Goal: Task Accomplishment & Management: Use online tool/utility

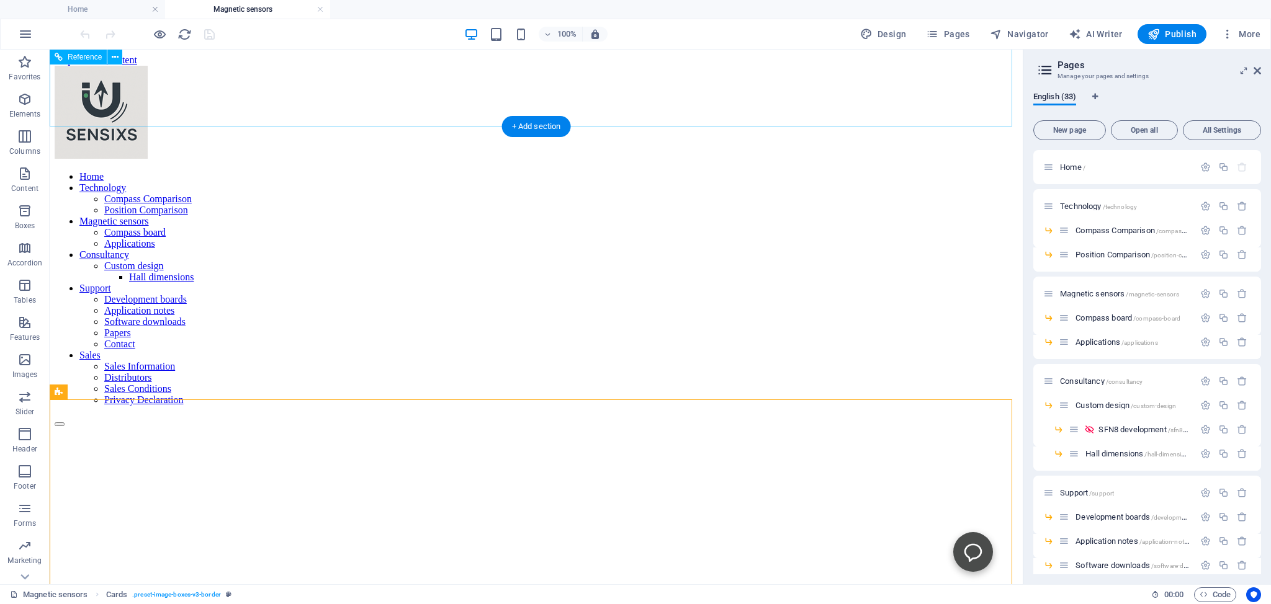
scroll to position [65, 0]
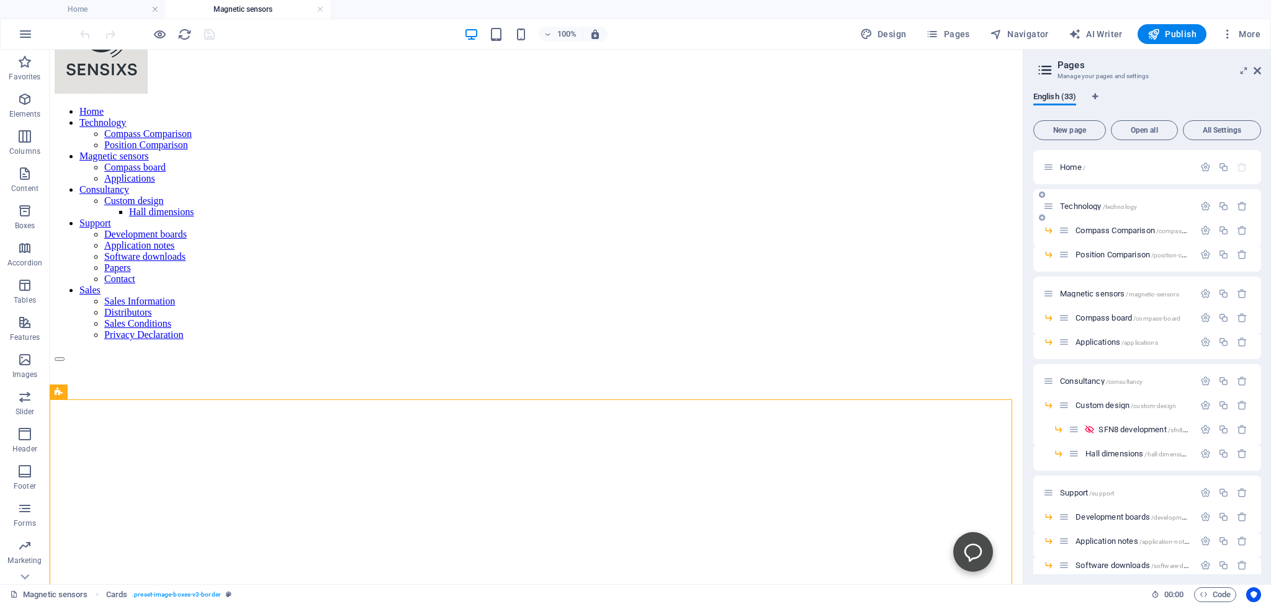
click at [1077, 206] on span "Technology /technology" at bounding box center [1098, 206] width 77 height 9
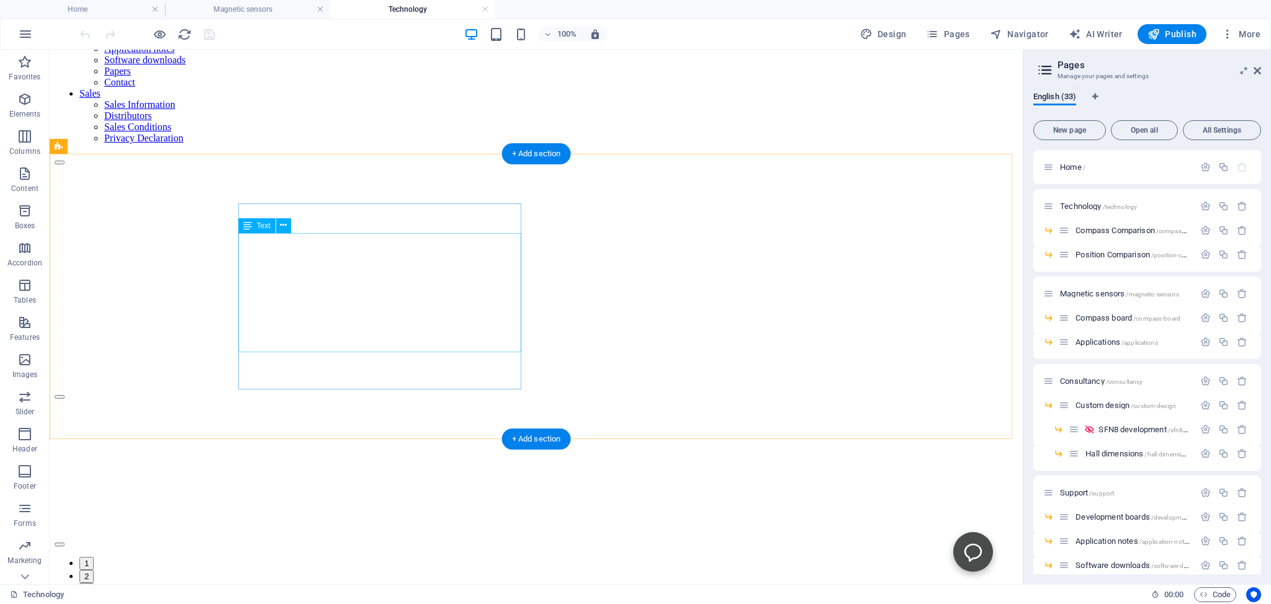
scroll to position [393, 0]
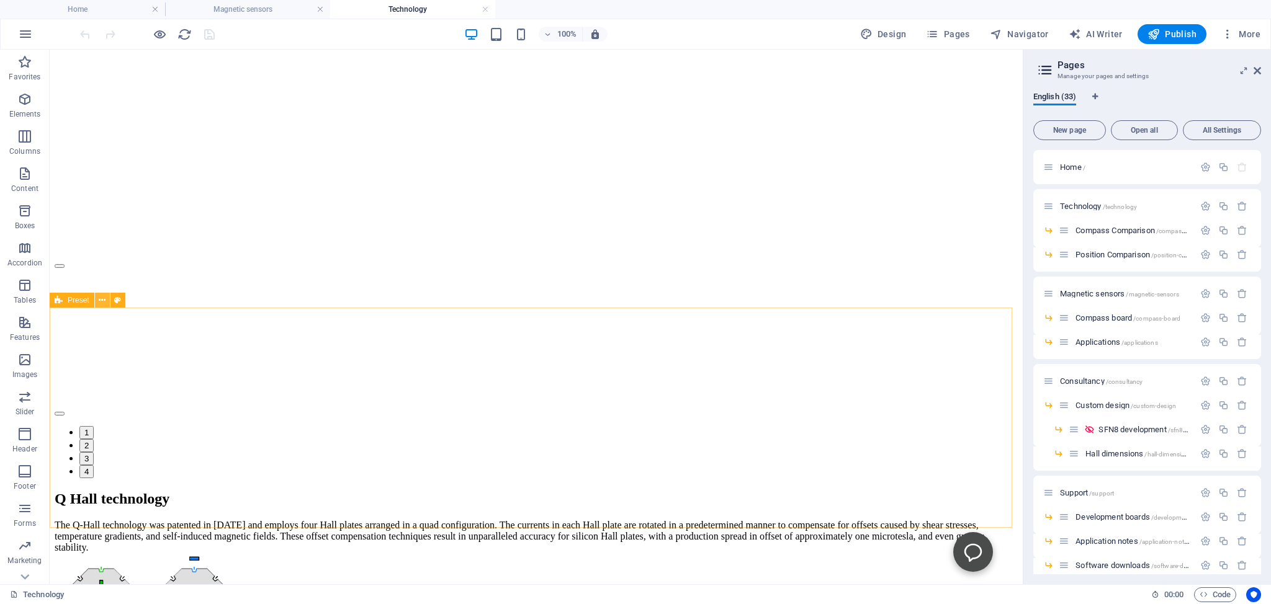
click at [103, 300] on icon at bounding box center [102, 300] width 7 height 13
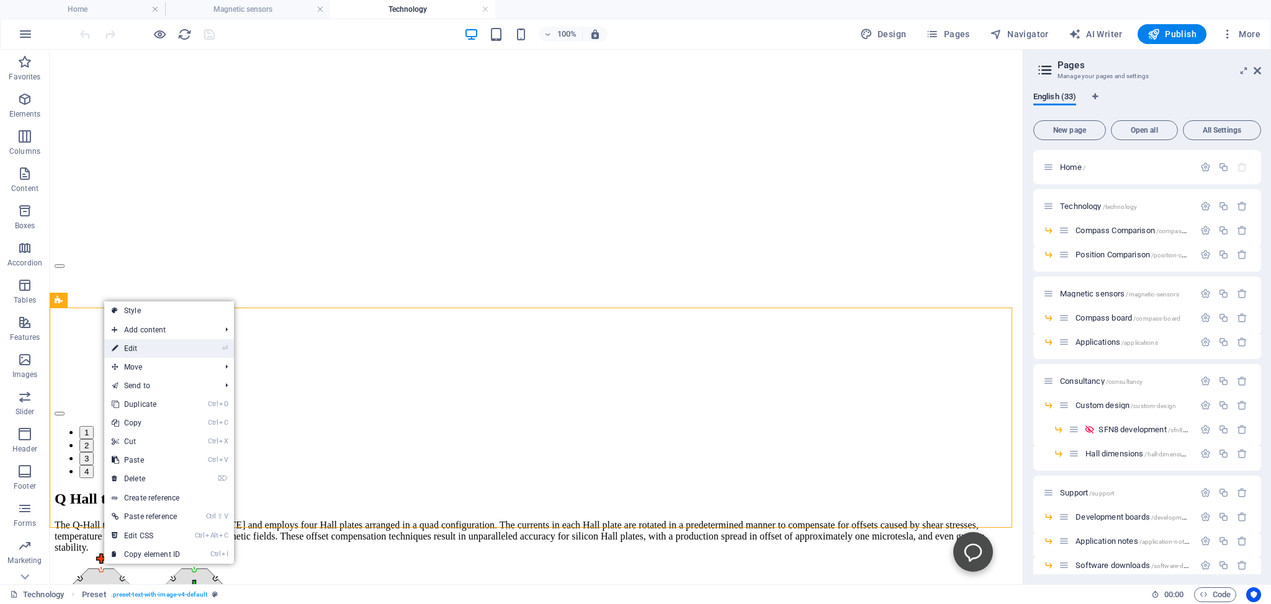
click at [128, 347] on link "⏎ Edit" at bounding box center [145, 348] width 83 height 19
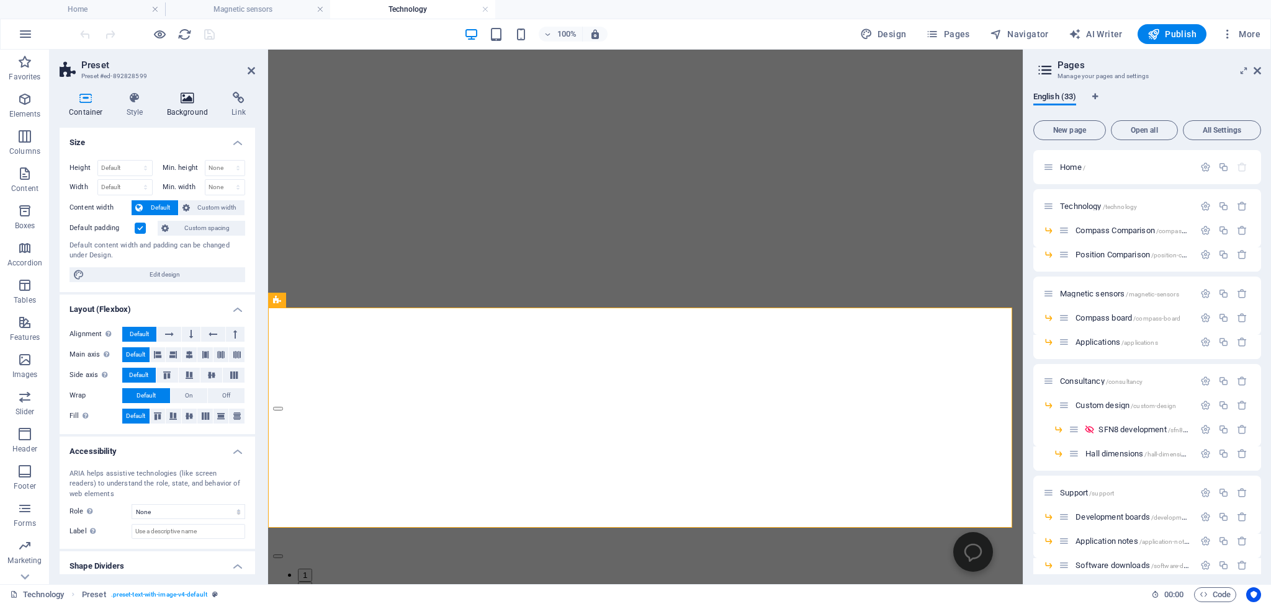
click at [192, 96] on icon at bounding box center [188, 98] width 60 height 12
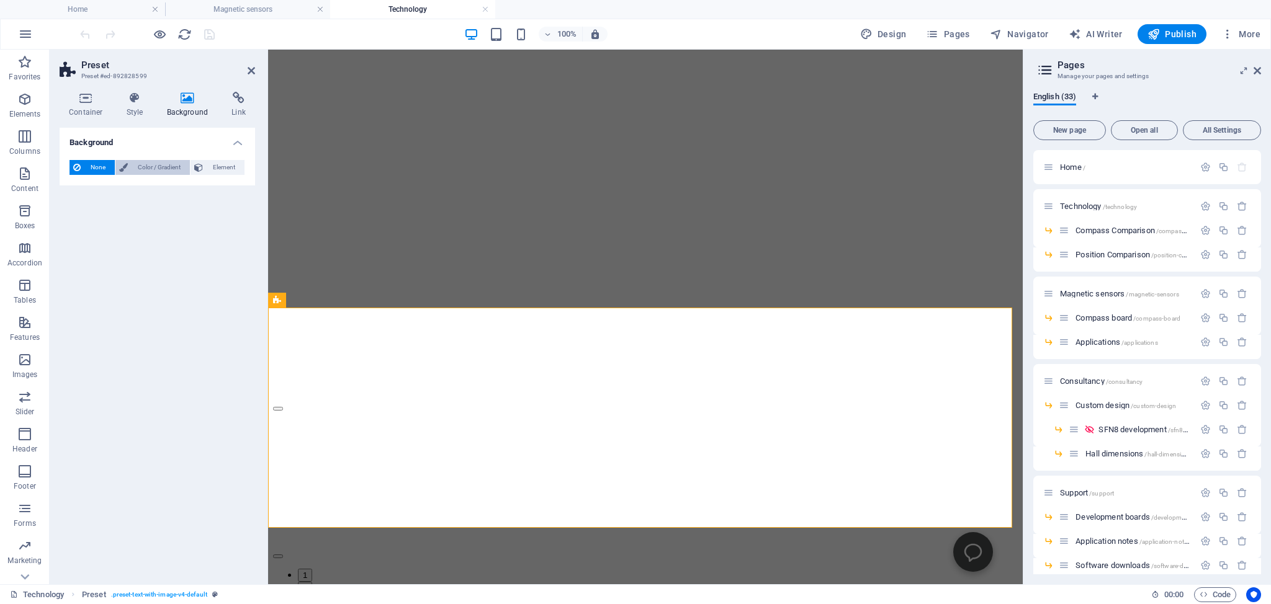
click at [149, 165] on span "Color / Gradient" at bounding box center [159, 167] width 55 height 15
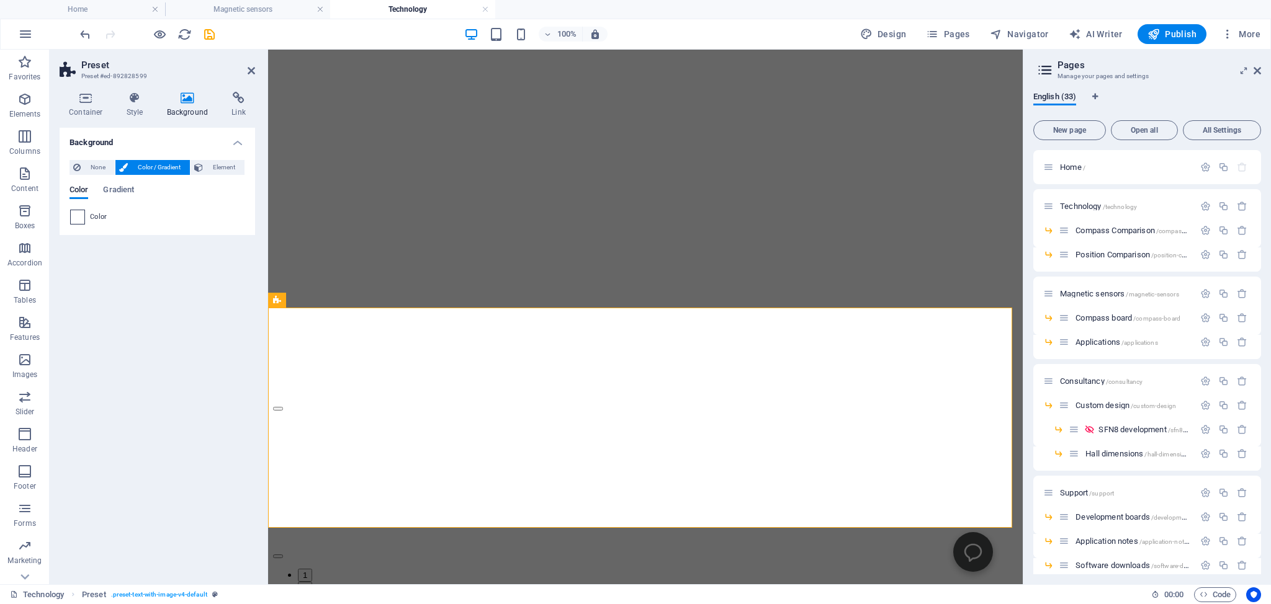
click at [78, 218] on span at bounding box center [78, 217] width 14 height 14
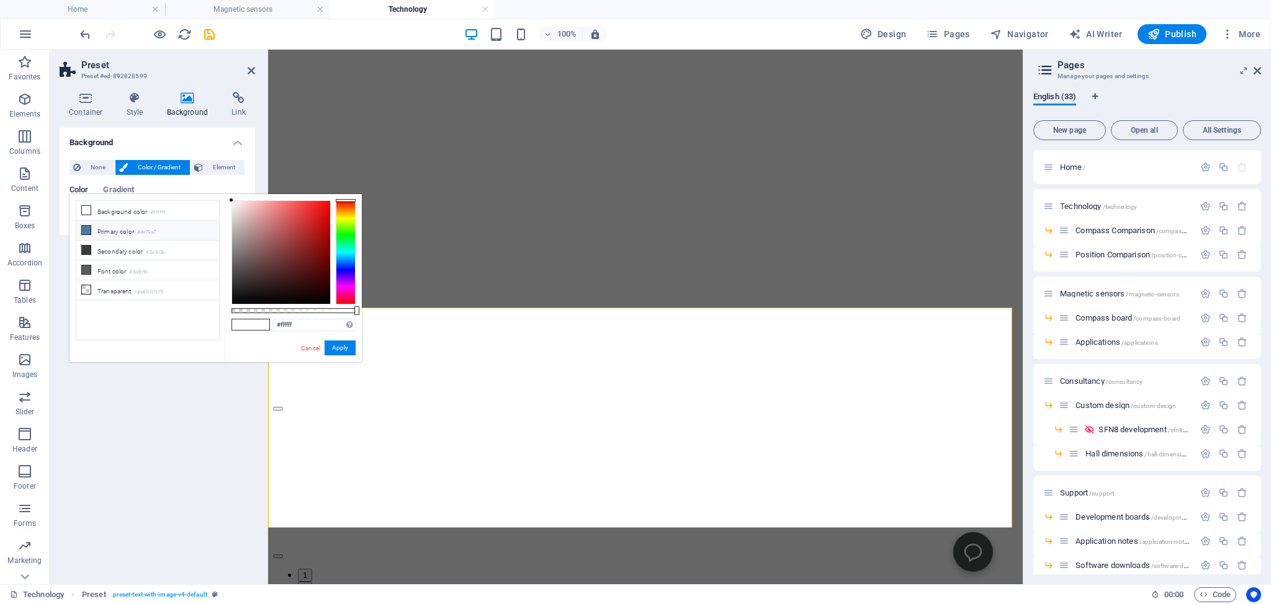
click at [87, 226] on icon at bounding box center [86, 230] width 9 height 9
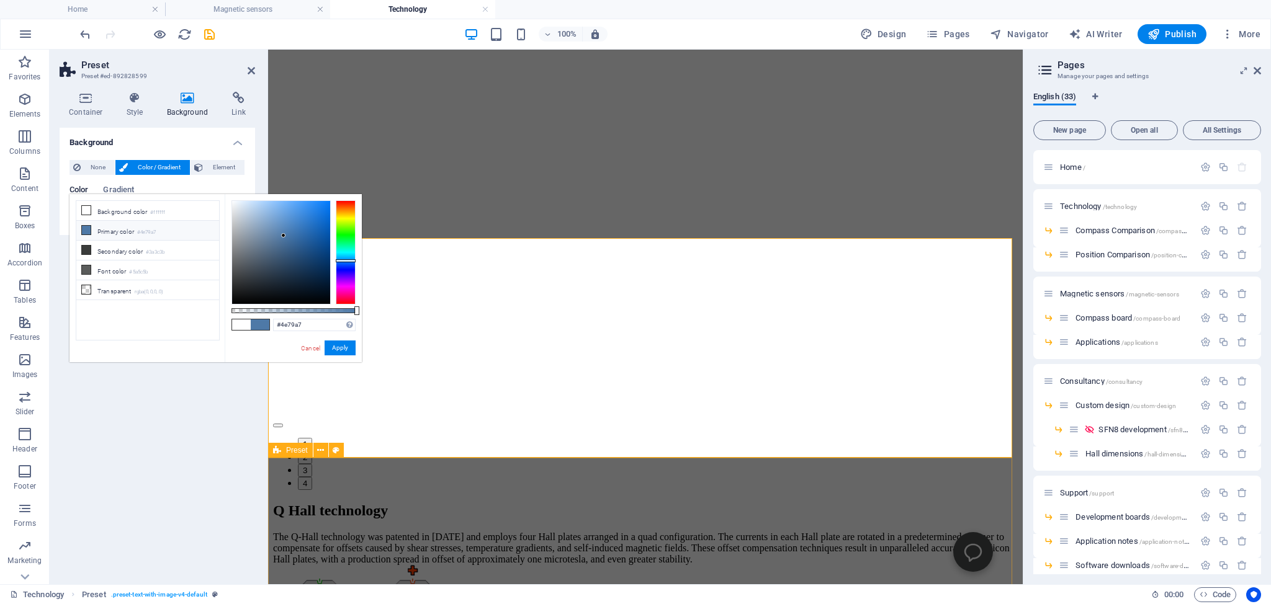
scroll to position [328, 0]
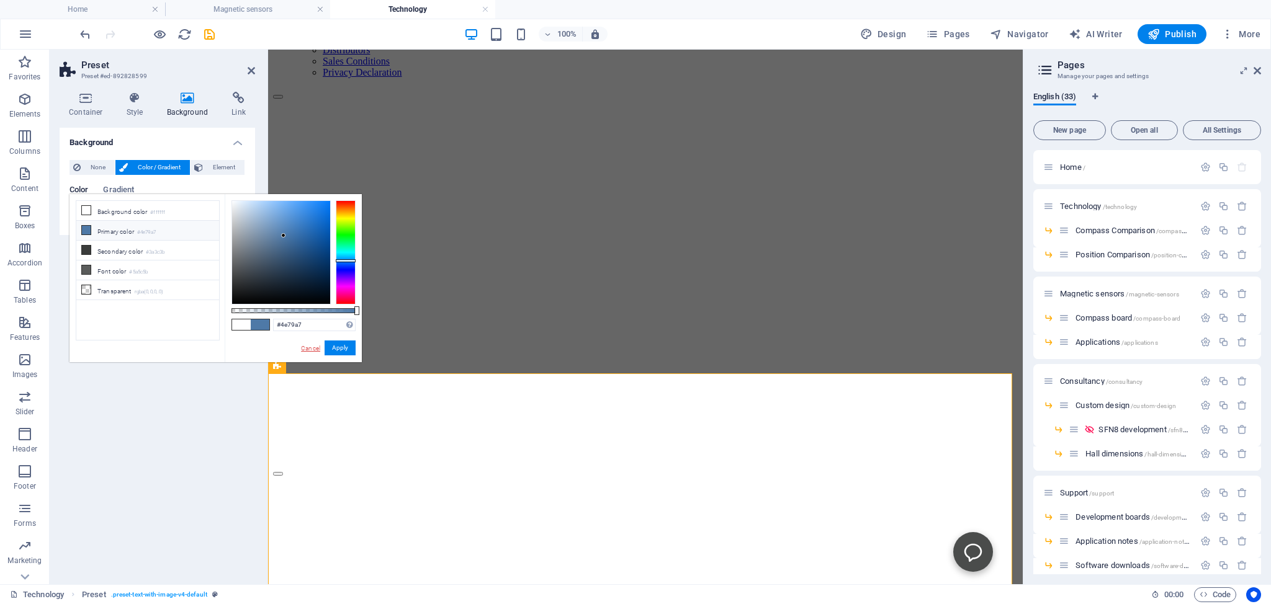
click at [307, 347] on link "Cancel" at bounding box center [311, 348] width 22 height 9
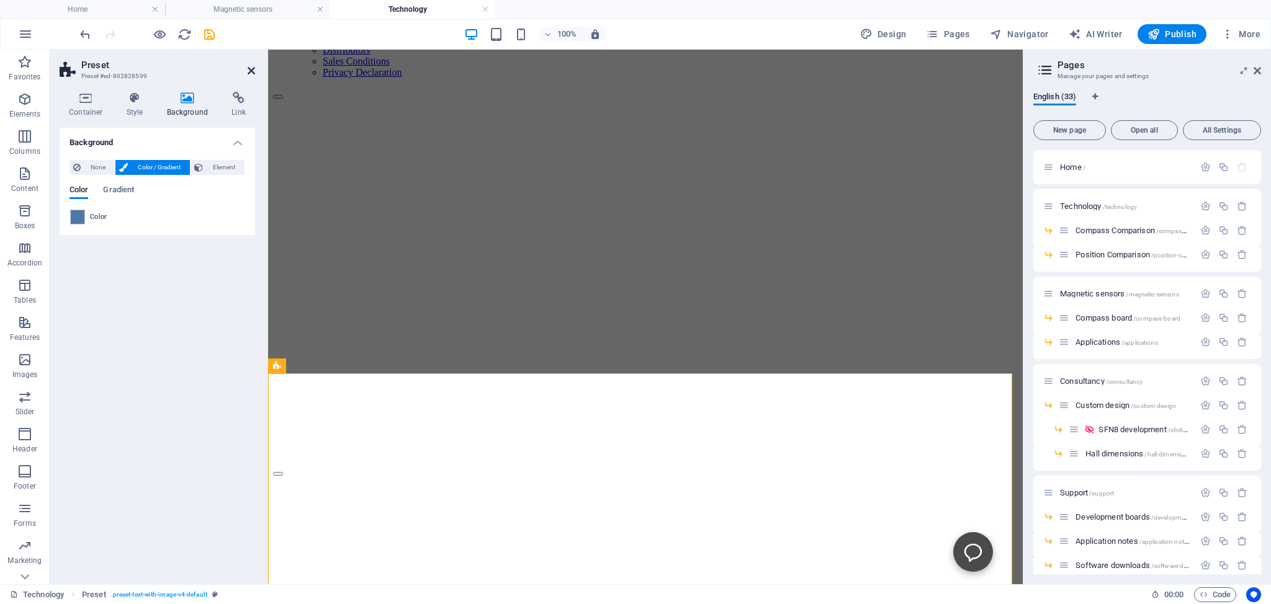
click at [252, 69] on icon at bounding box center [251, 71] width 7 height 10
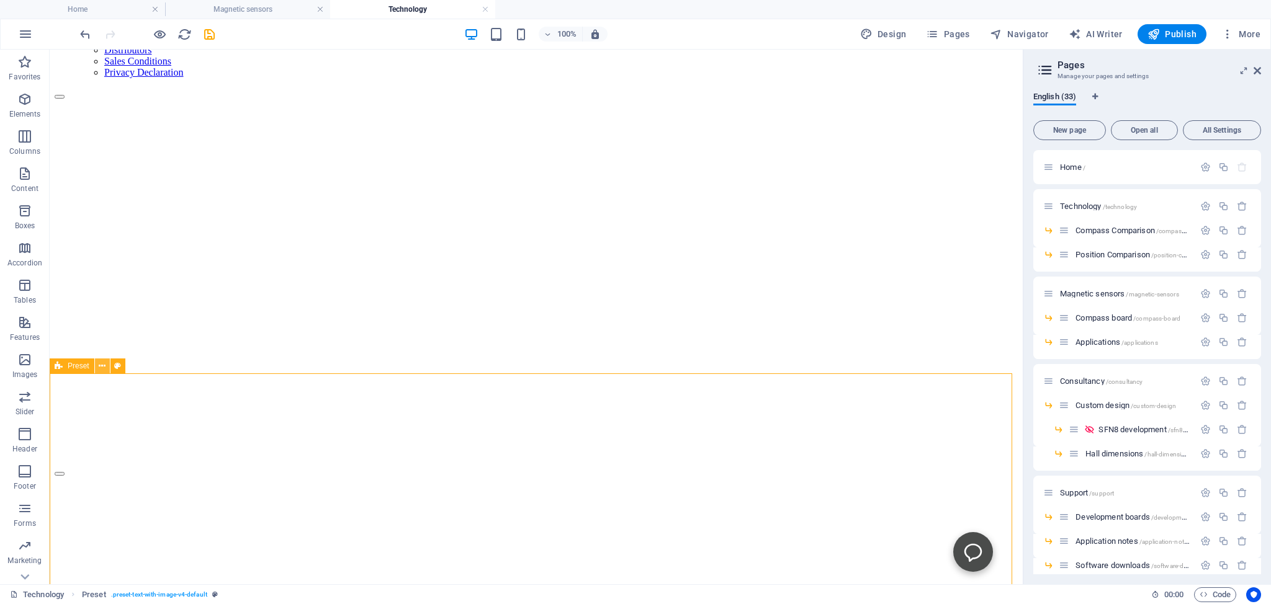
click at [104, 365] on icon at bounding box center [102, 366] width 7 height 13
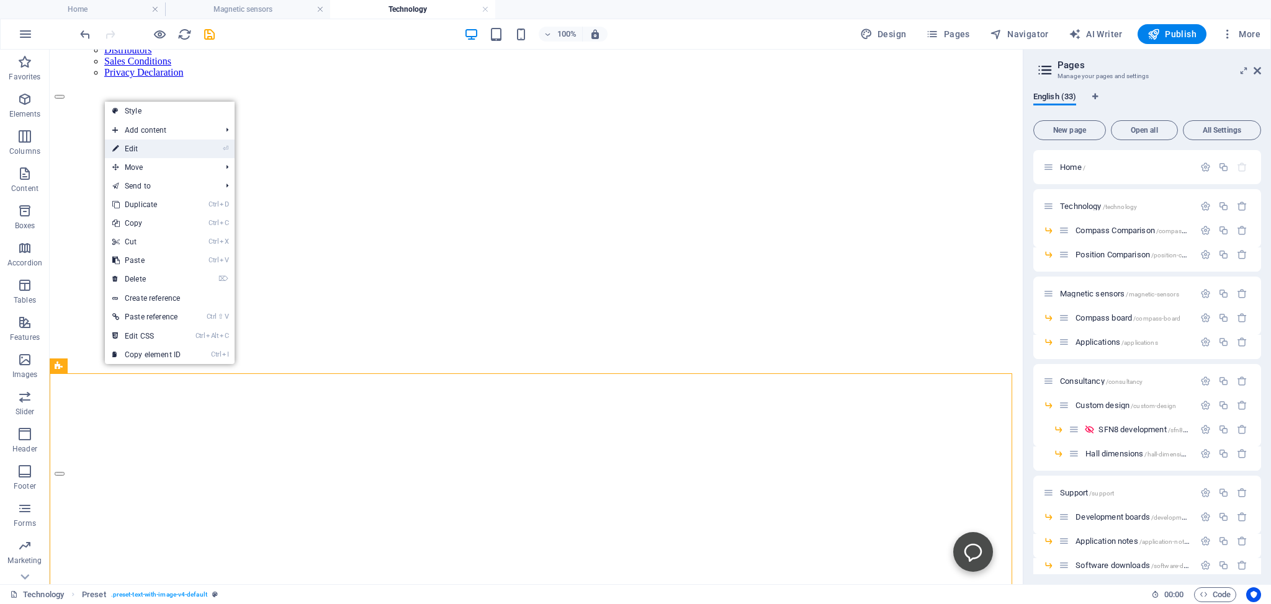
click at [127, 150] on link "⏎ Edit" at bounding box center [146, 149] width 83 height 19
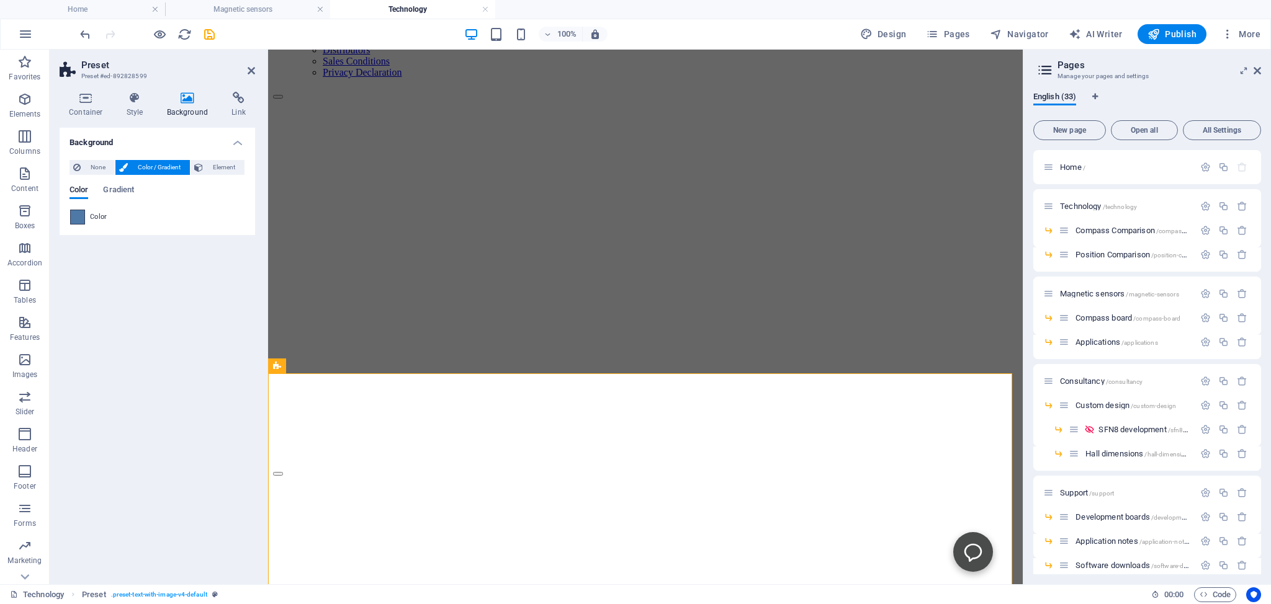
click at [79, 219] on span at bounding box center [78, 217] width 14 height 14
type input "#4e79a7"
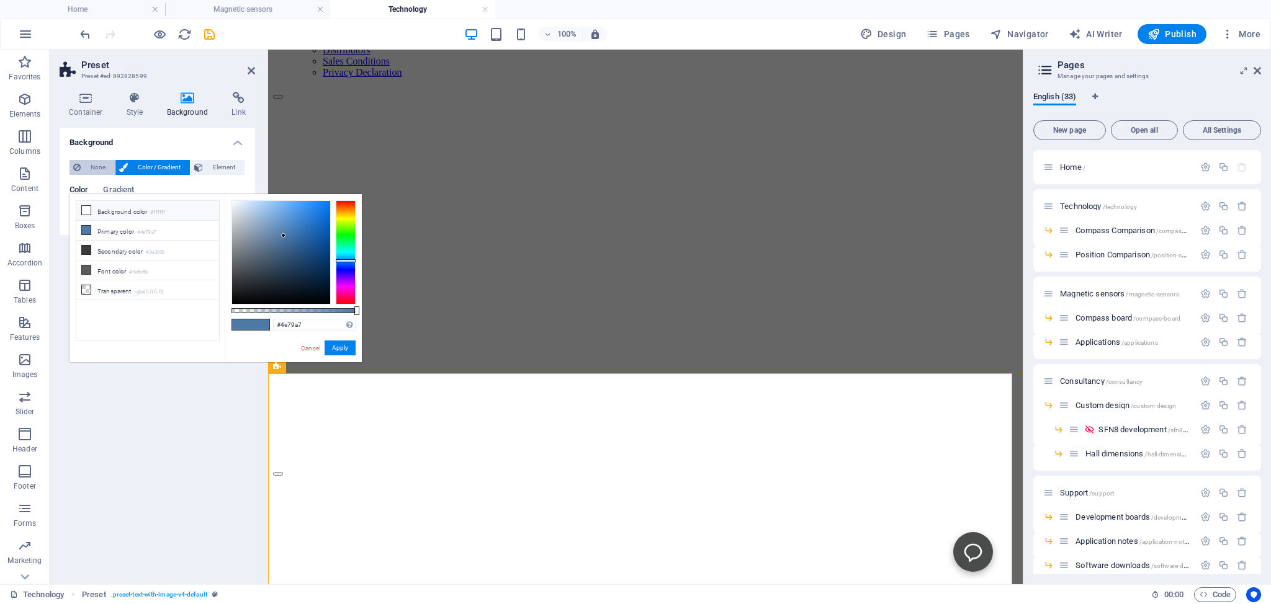
click at [88, 167] on span "None" at bounding box center [97, 167] width 27 height 15
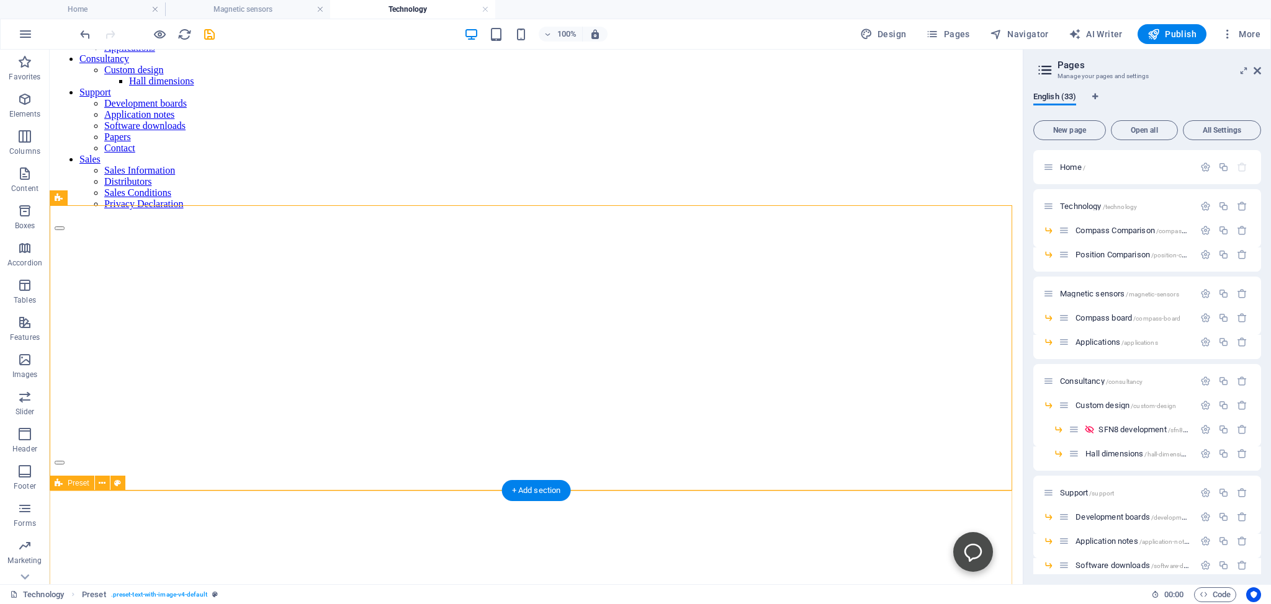
scroll to position [262, 0]
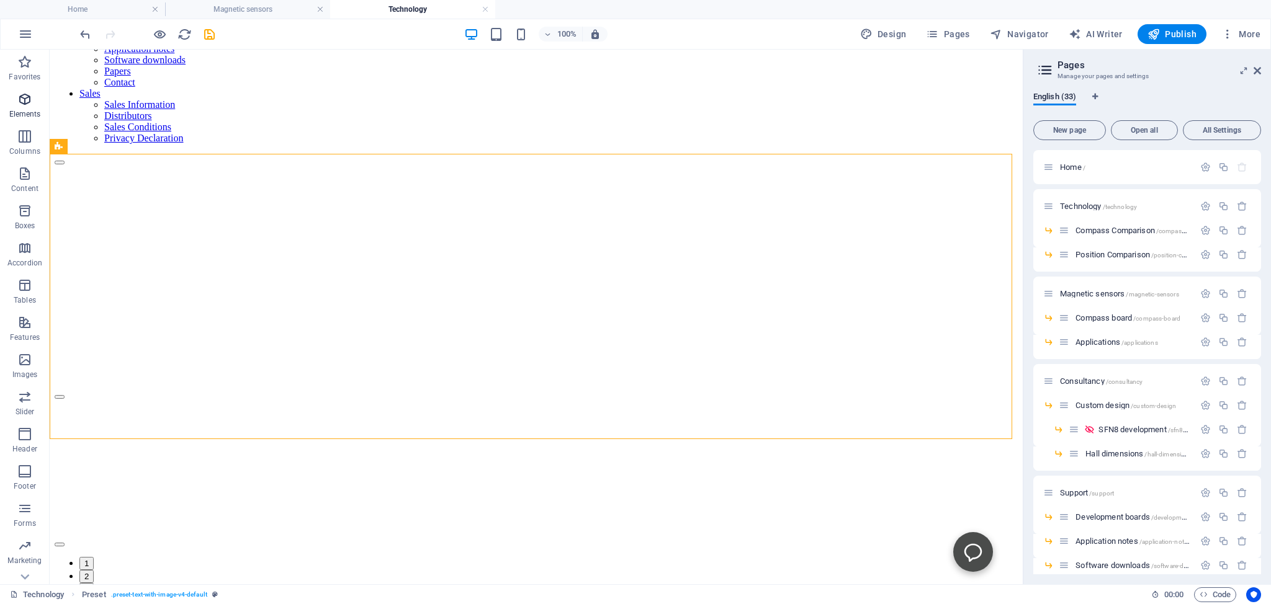
click at [24, 102] on icon "button" at bounding box center [24, 99] width 15 height 15
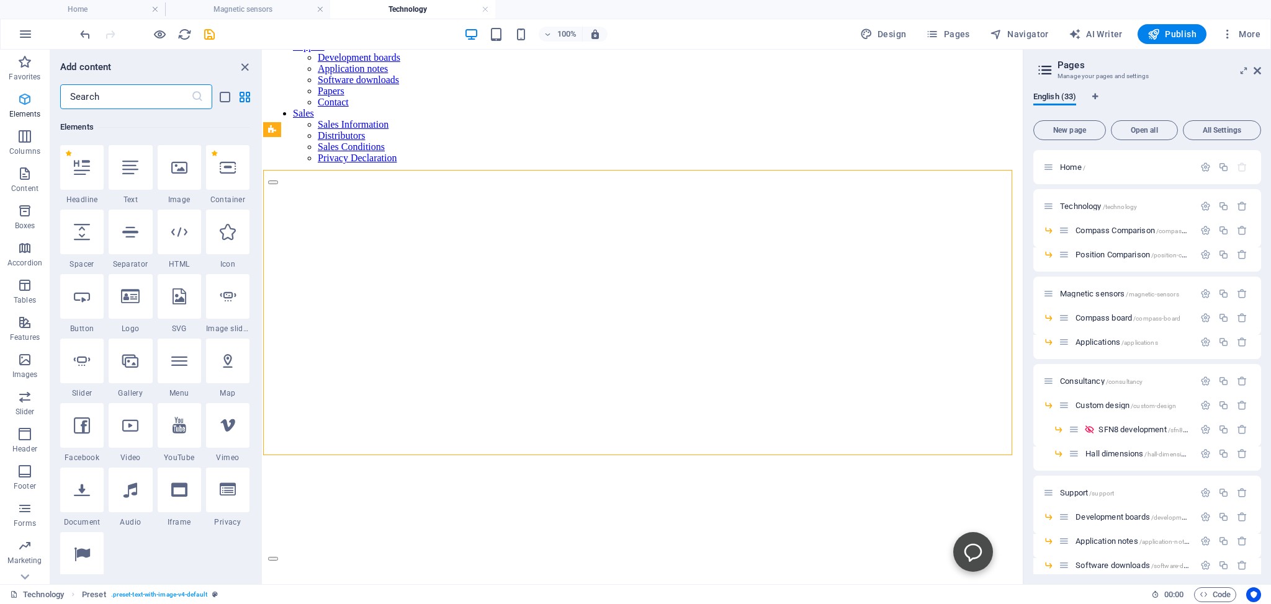
scroll to position [240, 0]
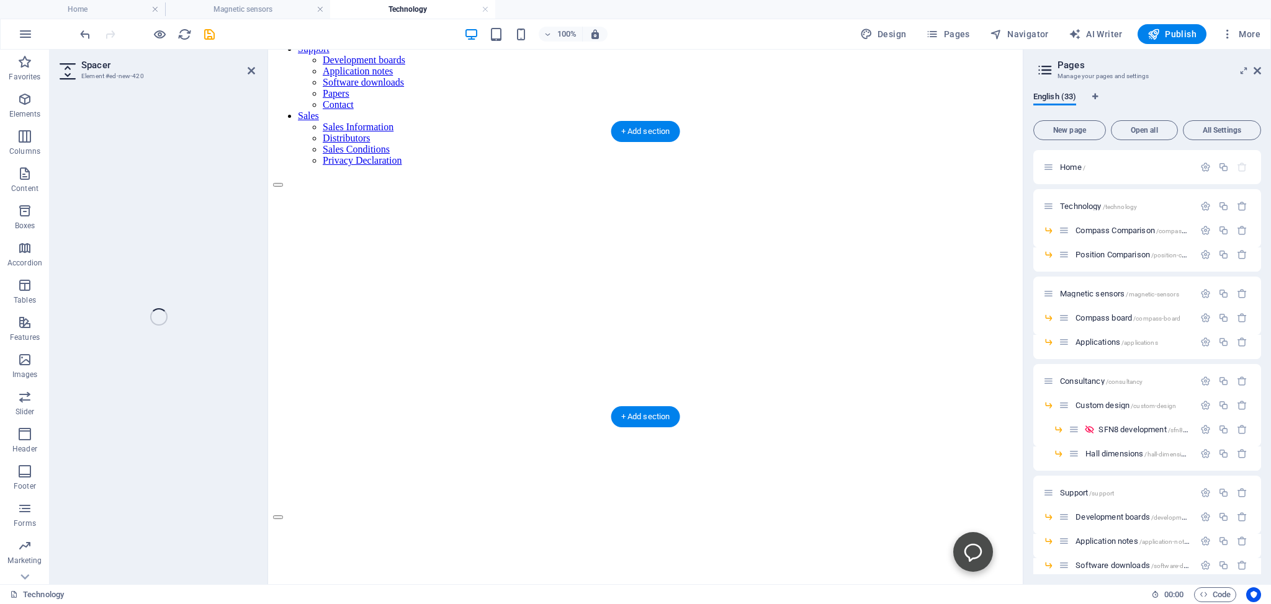
select select "px"
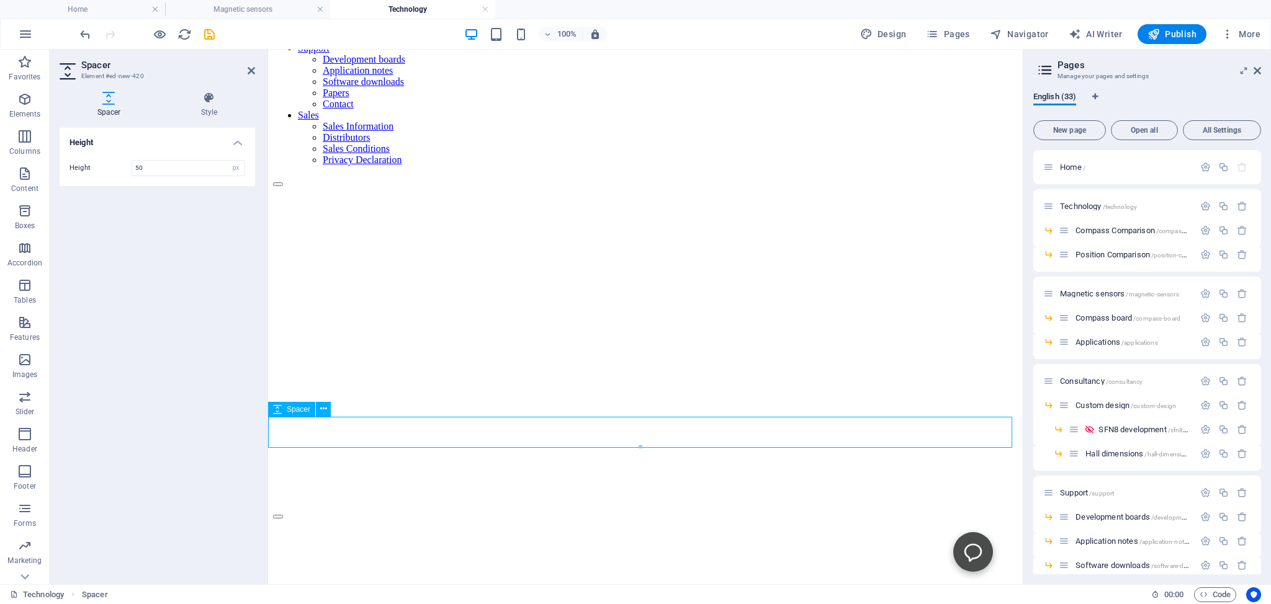
scroll to position [241, 0]
click at [325, 422] on icon at bounding box center [323, 422] width 7 height 13
click at [206, 97] on icon at bounding box center [209, 98] width 92 height 12
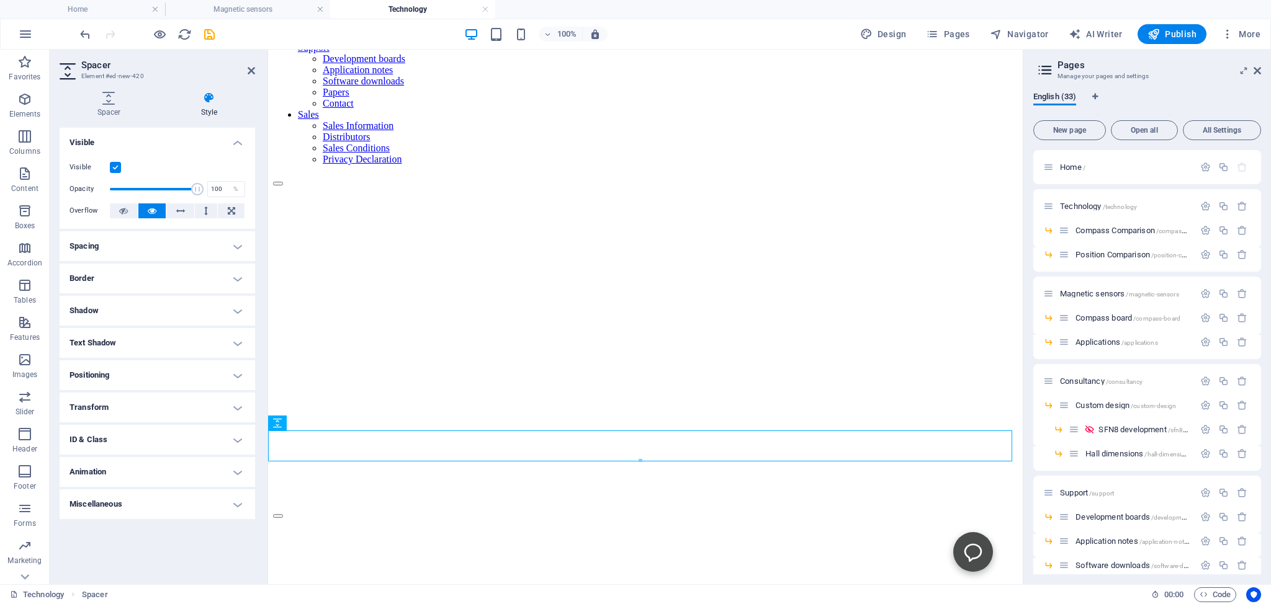
click at [100, 248] on h4 "Spacing" at bounding box center [157, 246] width 195 height 30
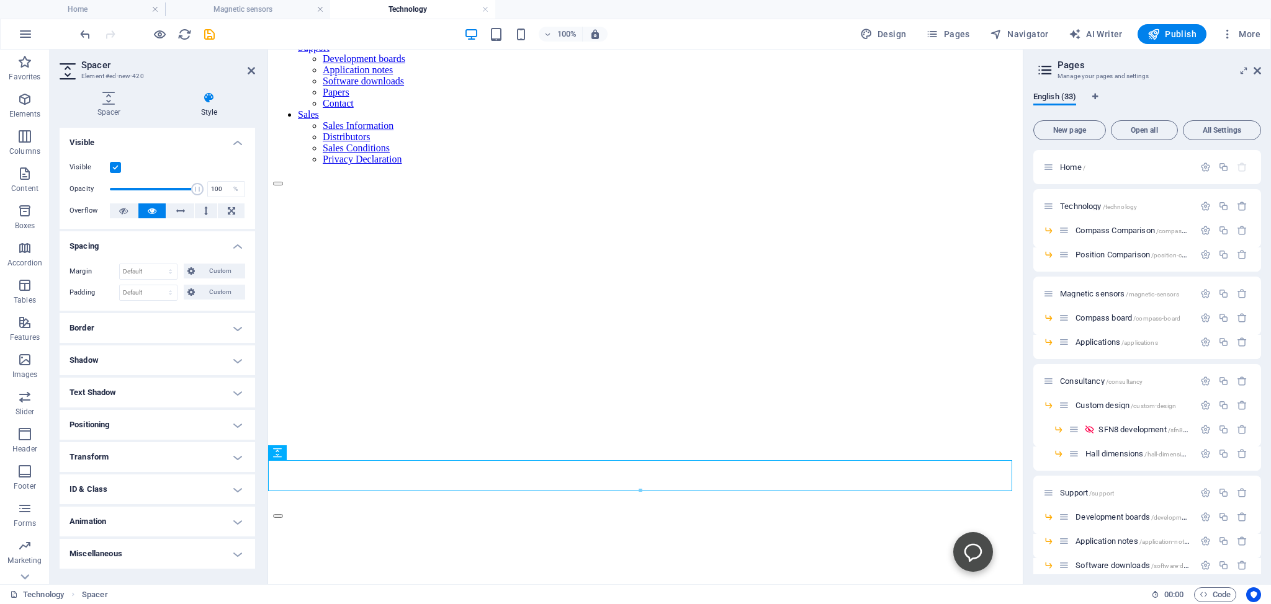
click at [100, 248] on h4 "Spacing" at bounding box center [157, 242] width 195 height 22
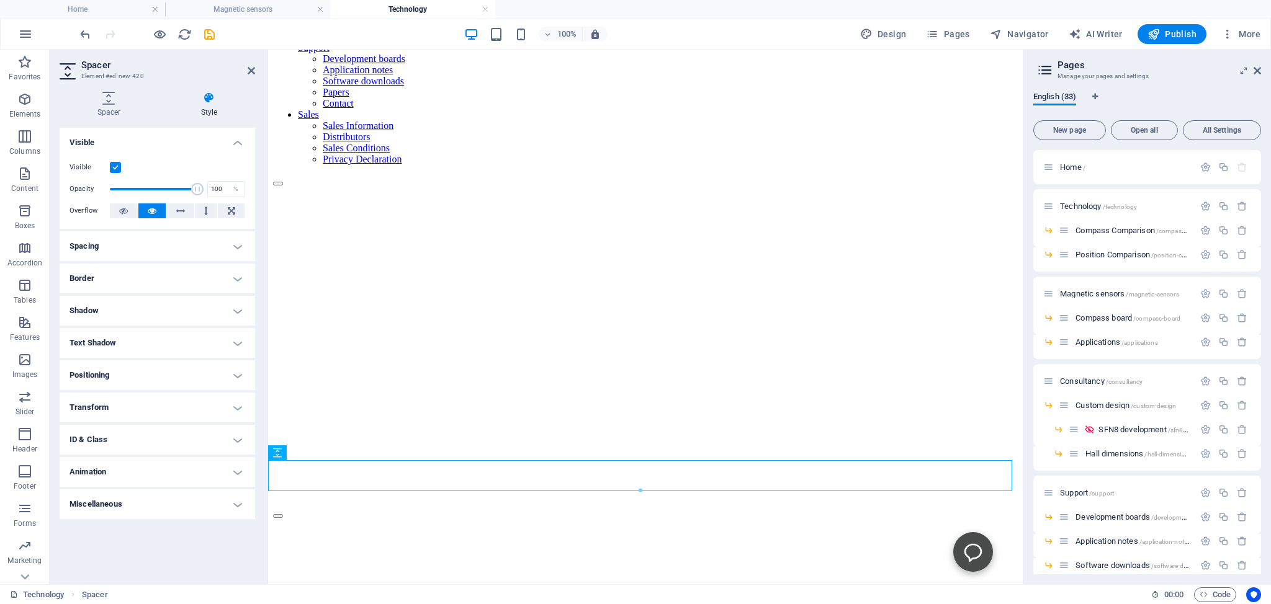
click at [86, 306] on h4 "Shadow" at bounding box center [157, 311] width 195 height 30
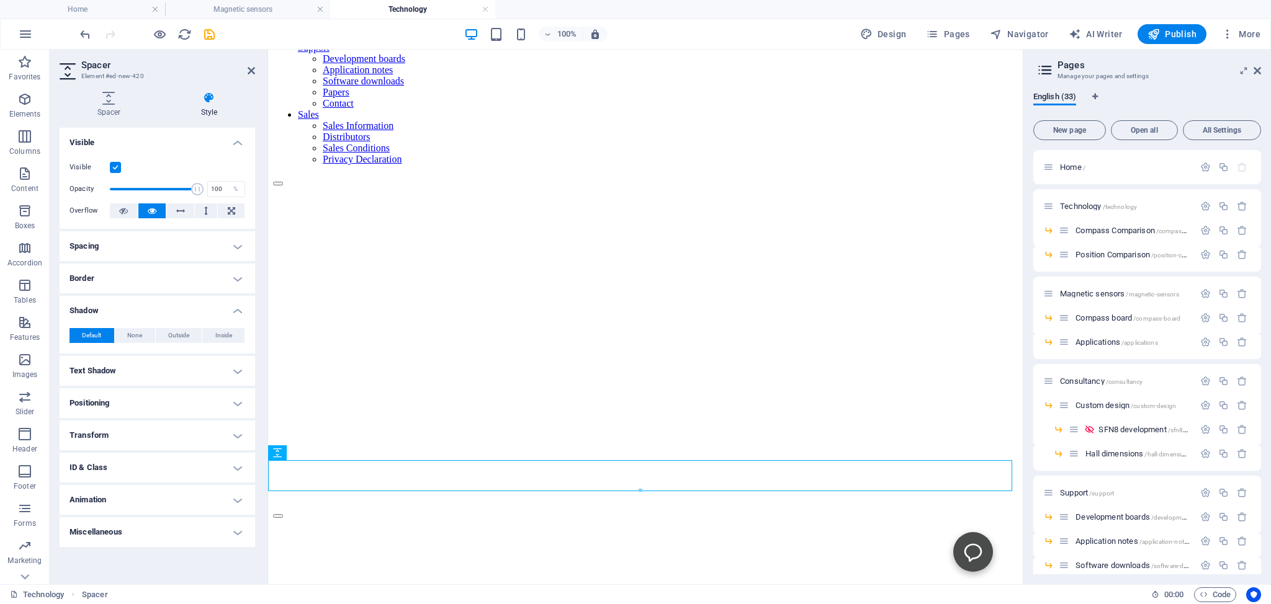
click at [87, 306] on h4 "Shadow" at bounding box center [157, 307] width 195 height 22
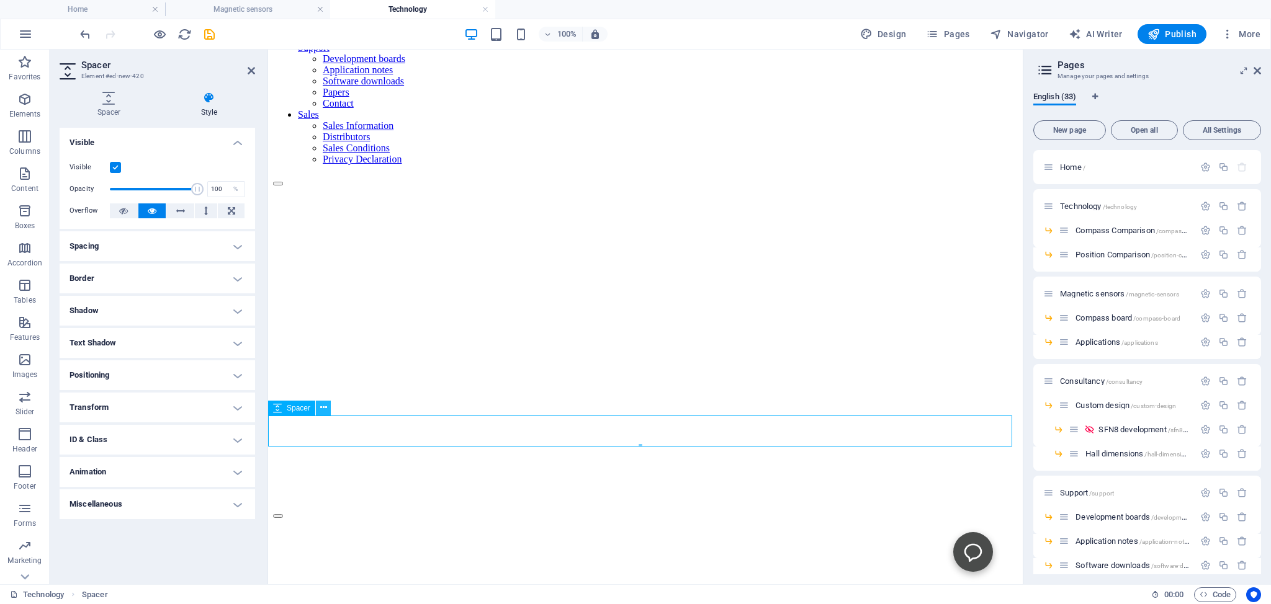
click at [329, 408] on button at bounding box center [323, 408] width 15 height 15
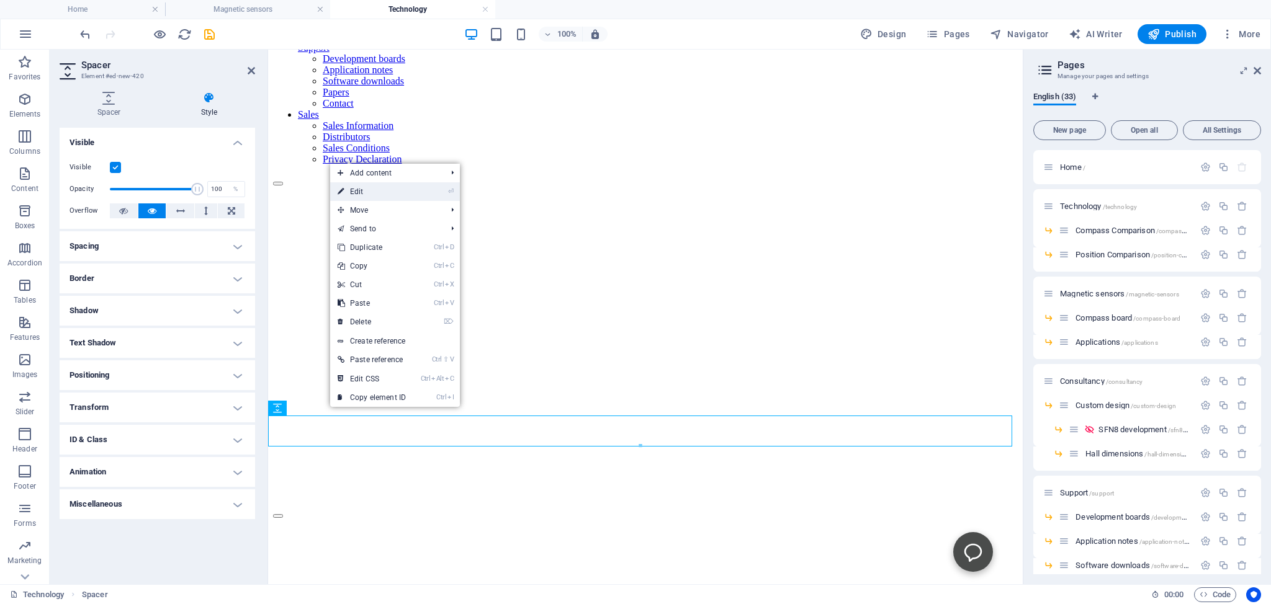
click at [359, 192] on link "⏎ Edit" at bounding box center [371, 191] width 83 height 19
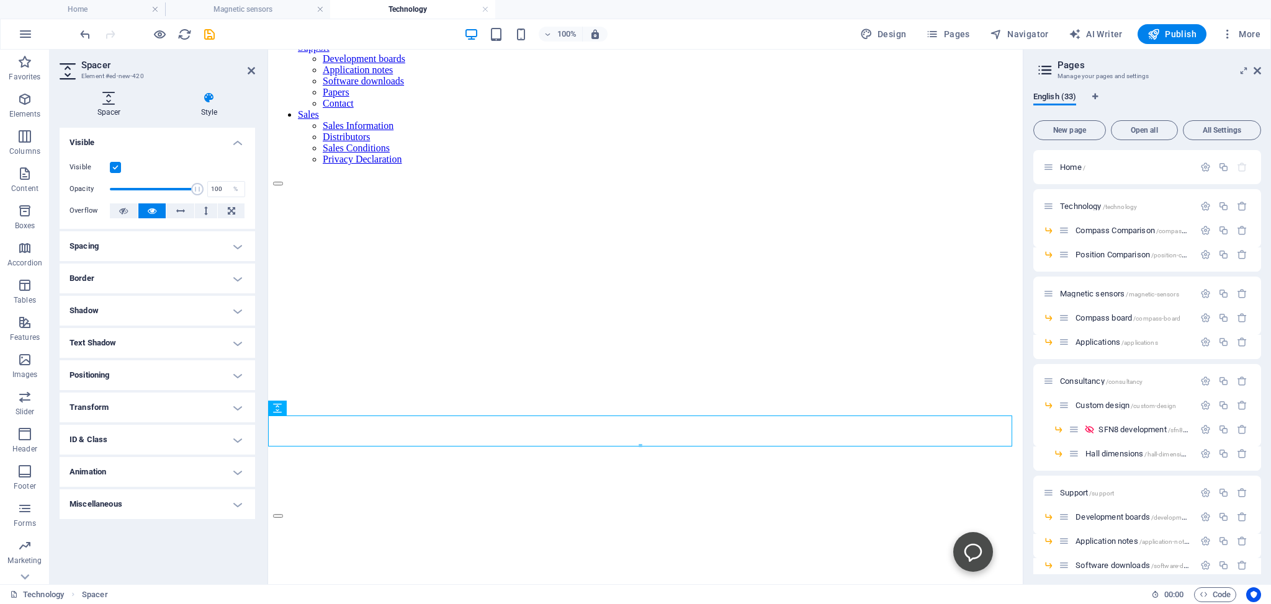
click at [104, 99] on icon at bounding box center [109, 98] width 99 height 12
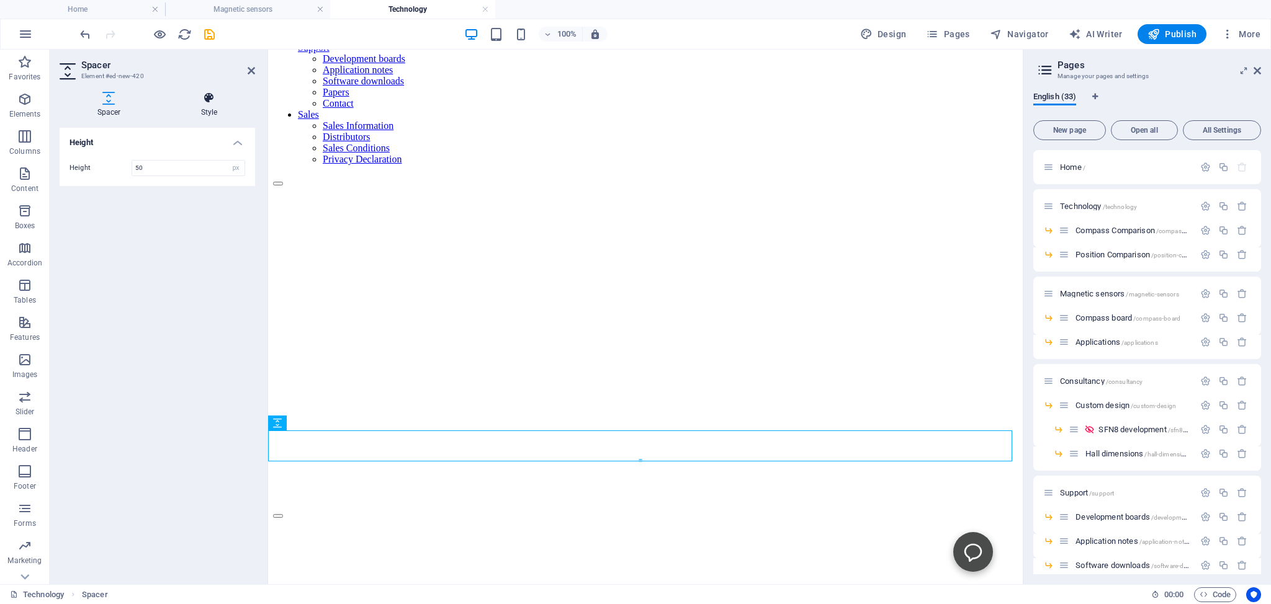
click at [208, 100] on icon at bounding box center [209, 98] width 92 height 12
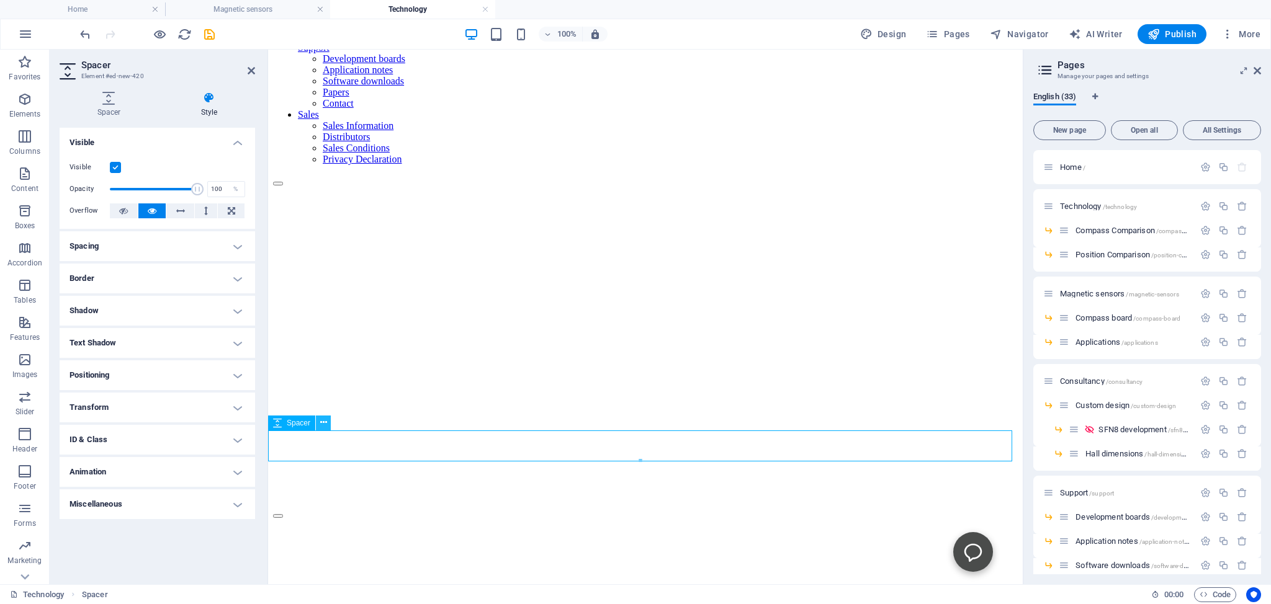
click at [322, 423] on icon at bounding box center [323, 422] width 7 height 13
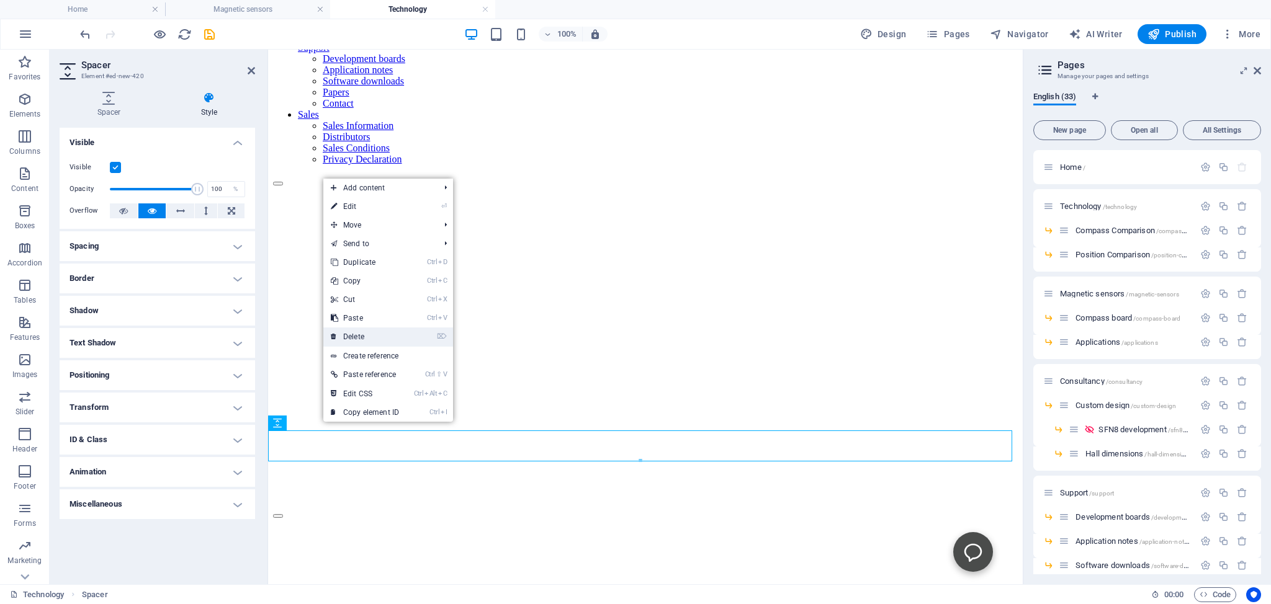
click at [350, 337] on link "⌦ Delete" at bounding box center [364, 337] width 83 height 19
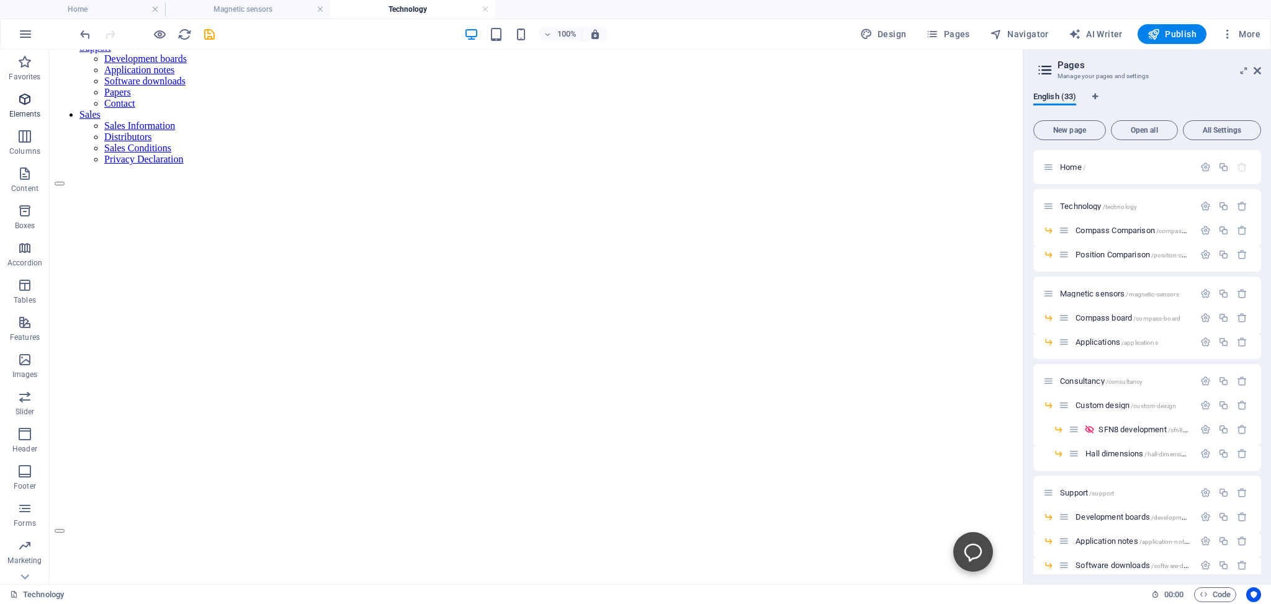
click at [22, 99] on icon "button" at bounding box center [24, 99] width 15 height 15
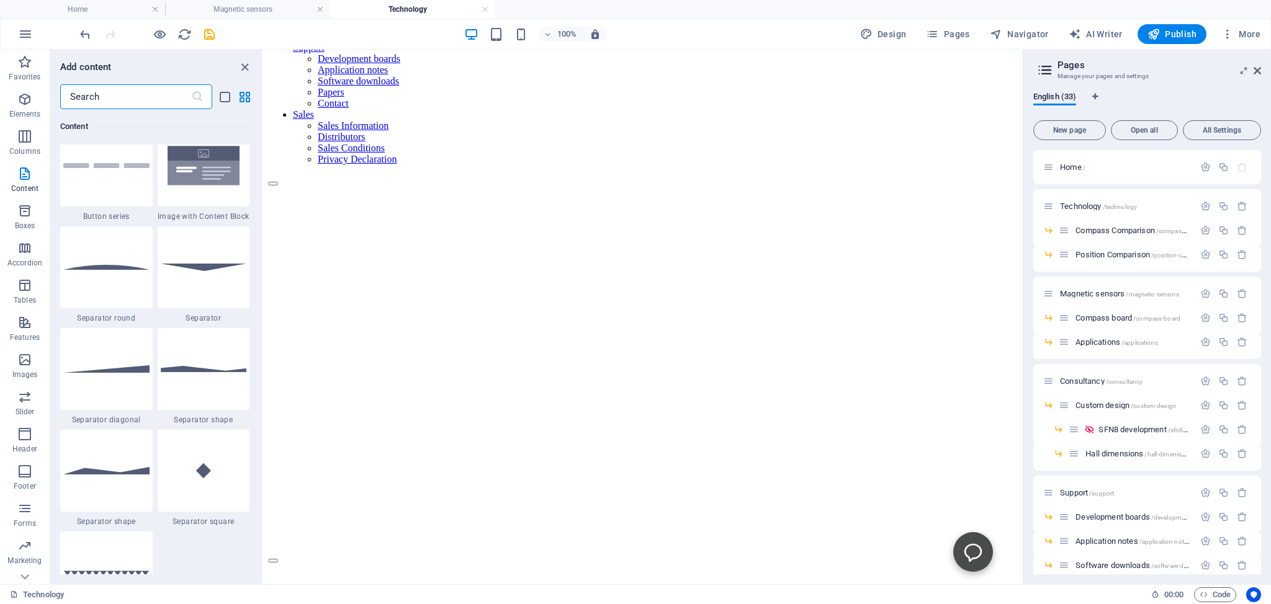
scroll to position [2904, 0]
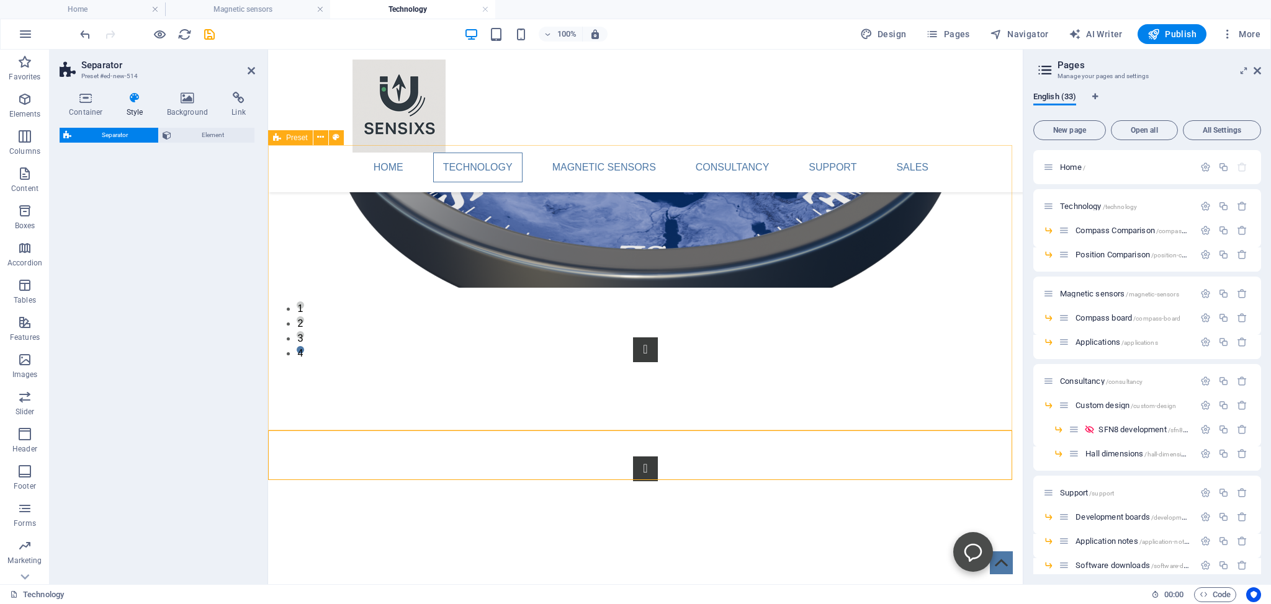
select select "rem"
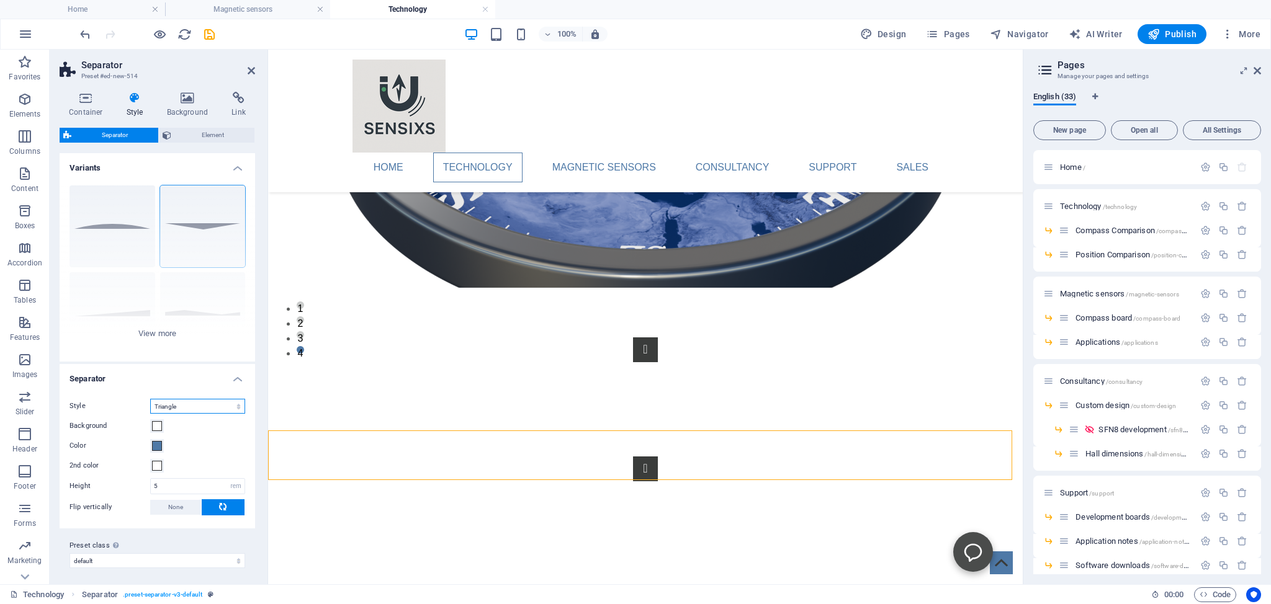
click at [150, 399] on select "Triangle Circle Diagonal Zigzag Polygon 1 Polygon 2 Square" at bounding box center [197, 406] width 95 height 15
select select "circle"
click option "Circle" at bounding box center [0, 0] width 0 height 0
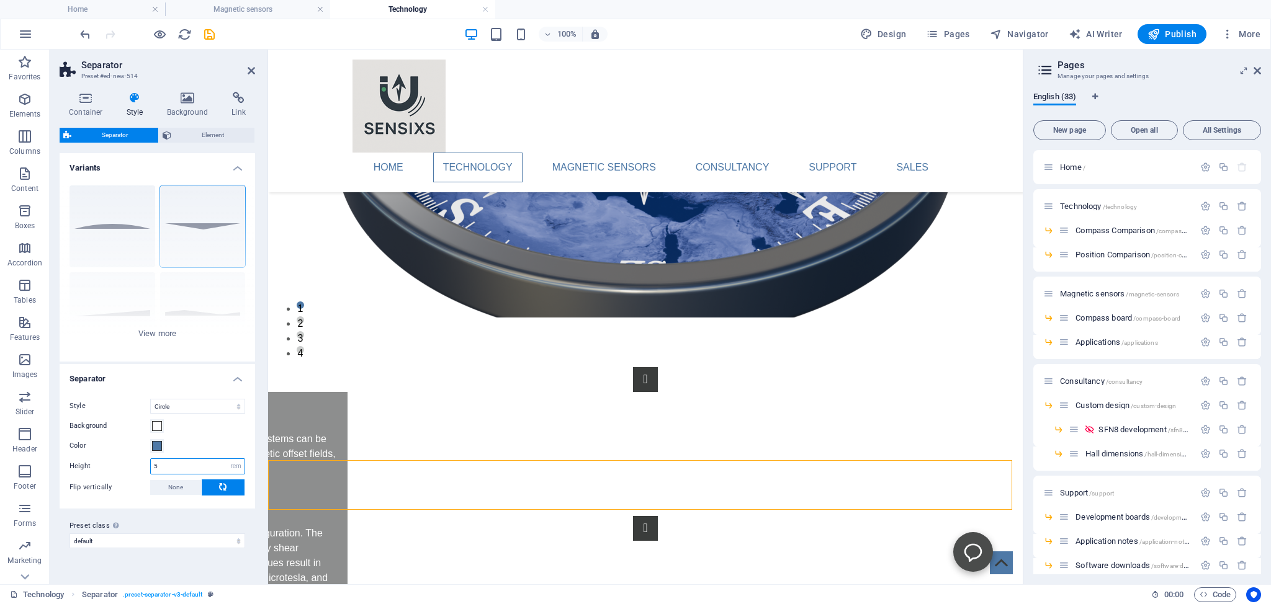
click at [166, 463] on input "5" at bounding box center [198, 466] width 94 height 15
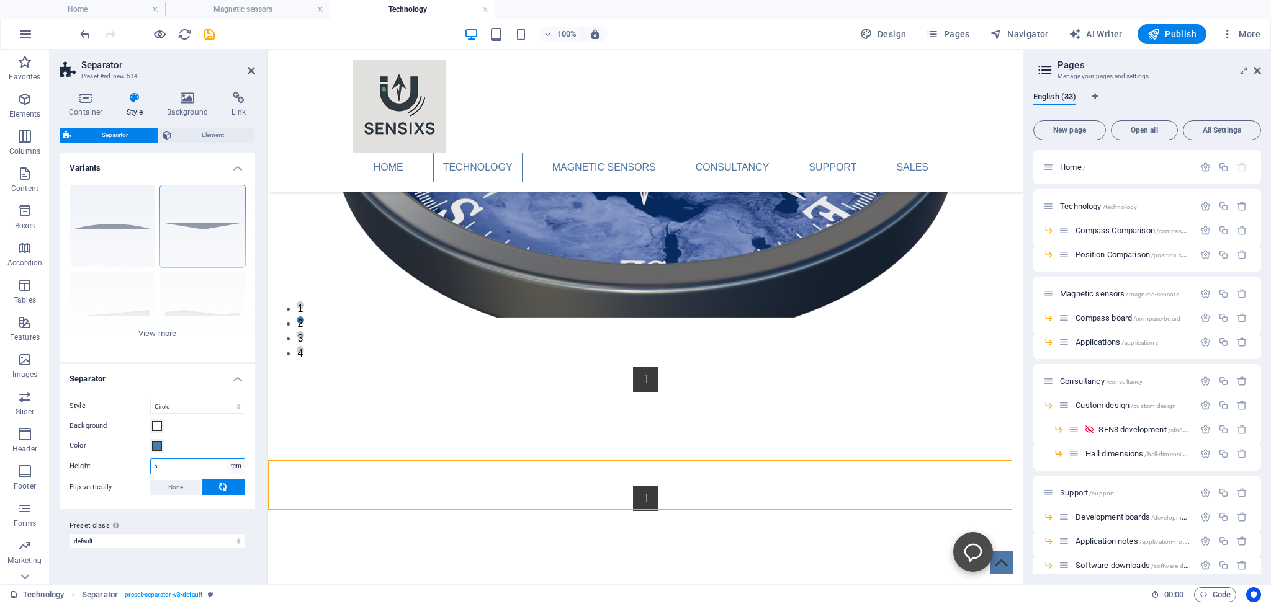
click at [227, 459] on select "rem px vh vw" at bounding box center [235, 466] width 17 height 15
select select "px"
click option "px" at bounding box center [0, 0] width 0 height 0
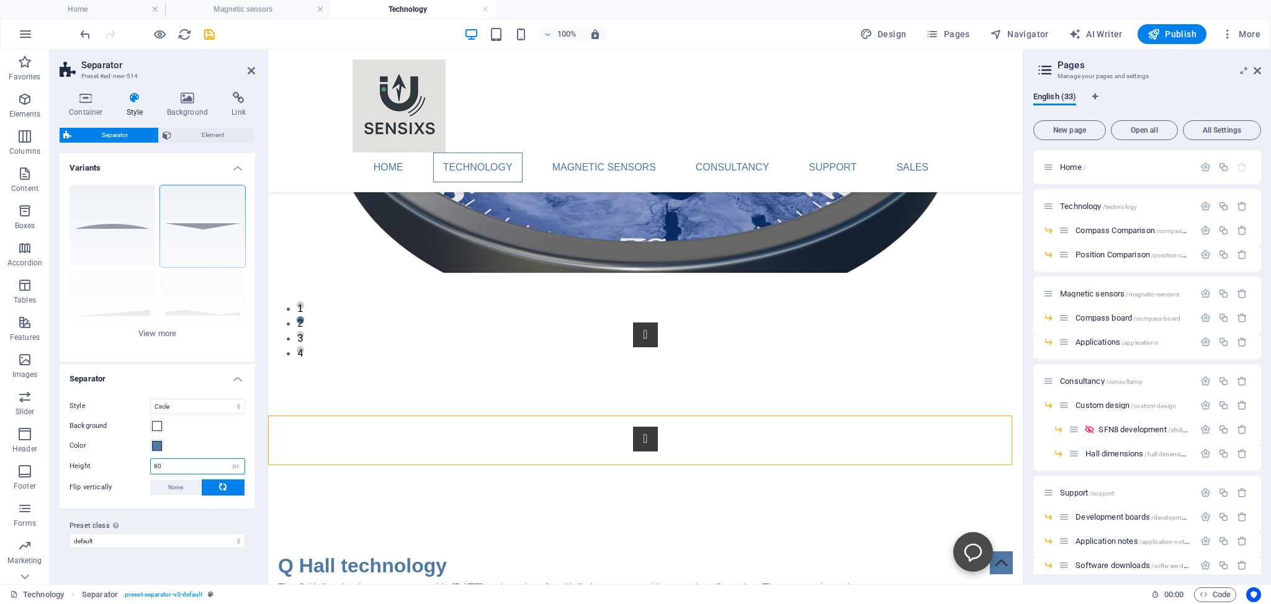
drag, startPoint x: 167, startPoint y: 467, endPoint x: 149, endPoint y: 465, distance: 18.1
click at [151, 465] on input "80" at bounding box center [198, 466] width 94 height 15
type input "10"
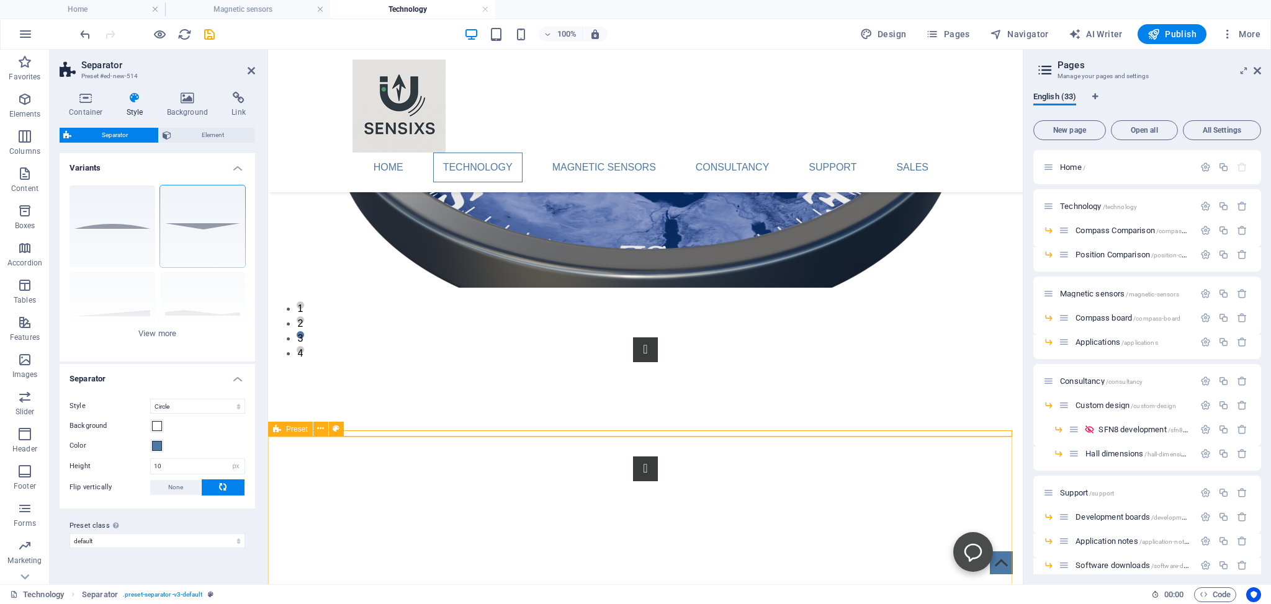
drag, startPoint x: 302, startPoint y: 465, endPoint x: 524, endPoint y: 460, distance: 222.2
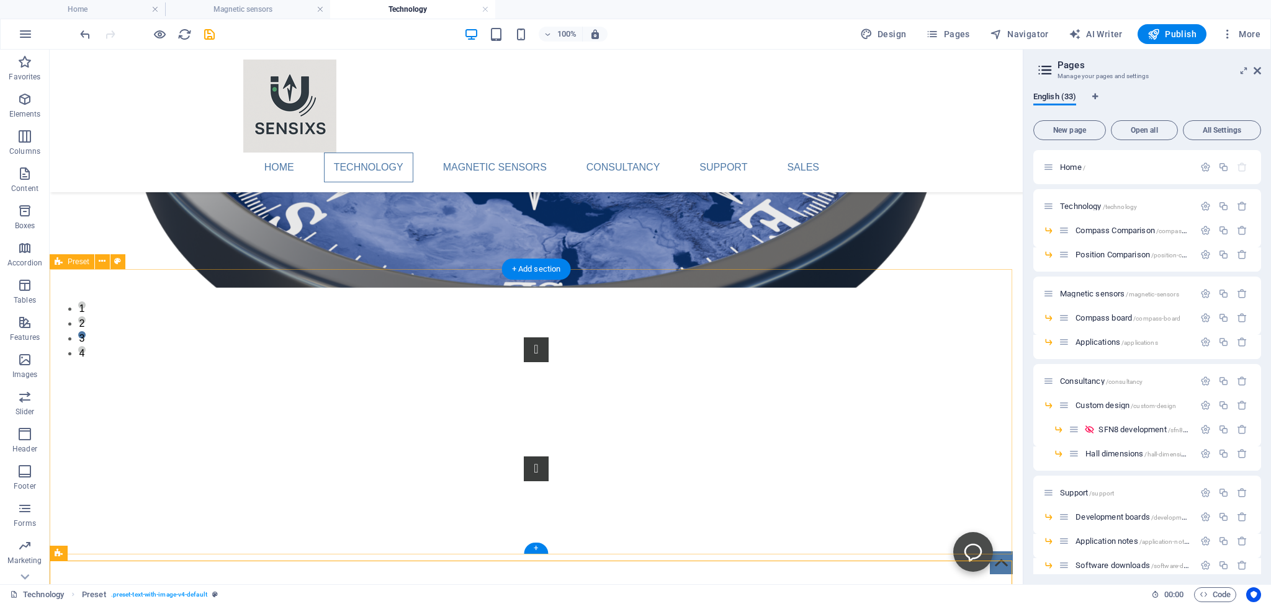
scroll to position [44, 0]
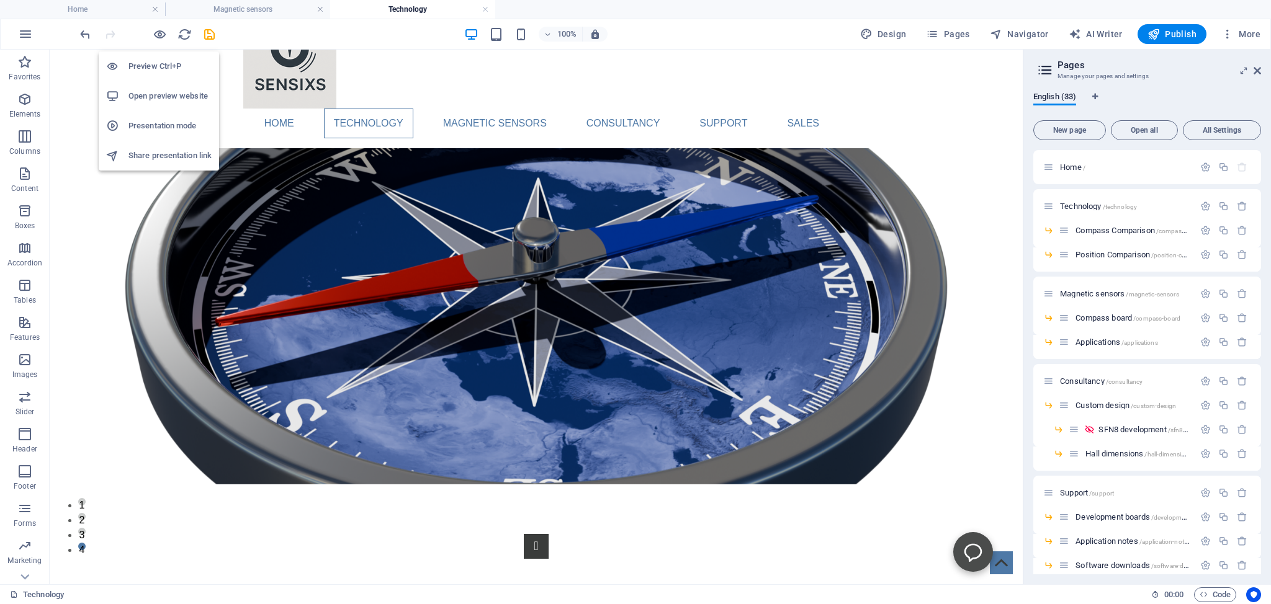
click at [148, 95] on h6 "Open preview website" at bounding box center [169, 96] width 83 height 15
drag, startPoint x: 207, startPoint y: 33, endPoint x: 153, endPoint y: 47, distance: 55.8
click at [207, 33] on icon "save" at bounding box center [209, 34] width 14 height 14
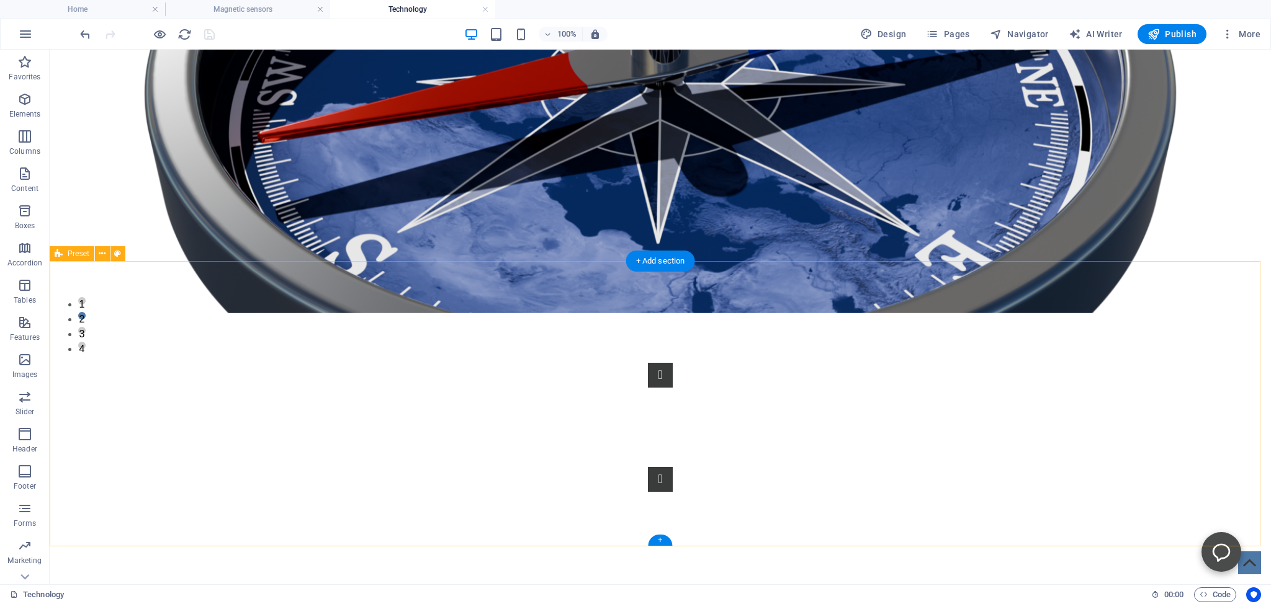
scroll to position [372, 0]
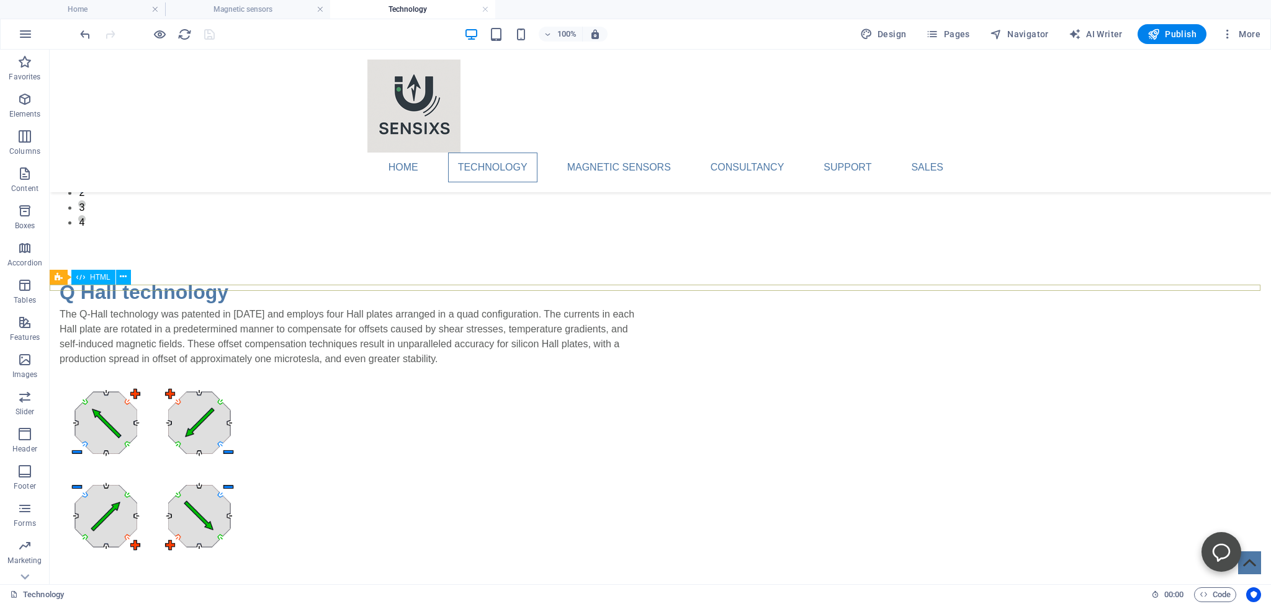
click at [284, 604] on div at bounding box center [660, 615] width 1221 height 6
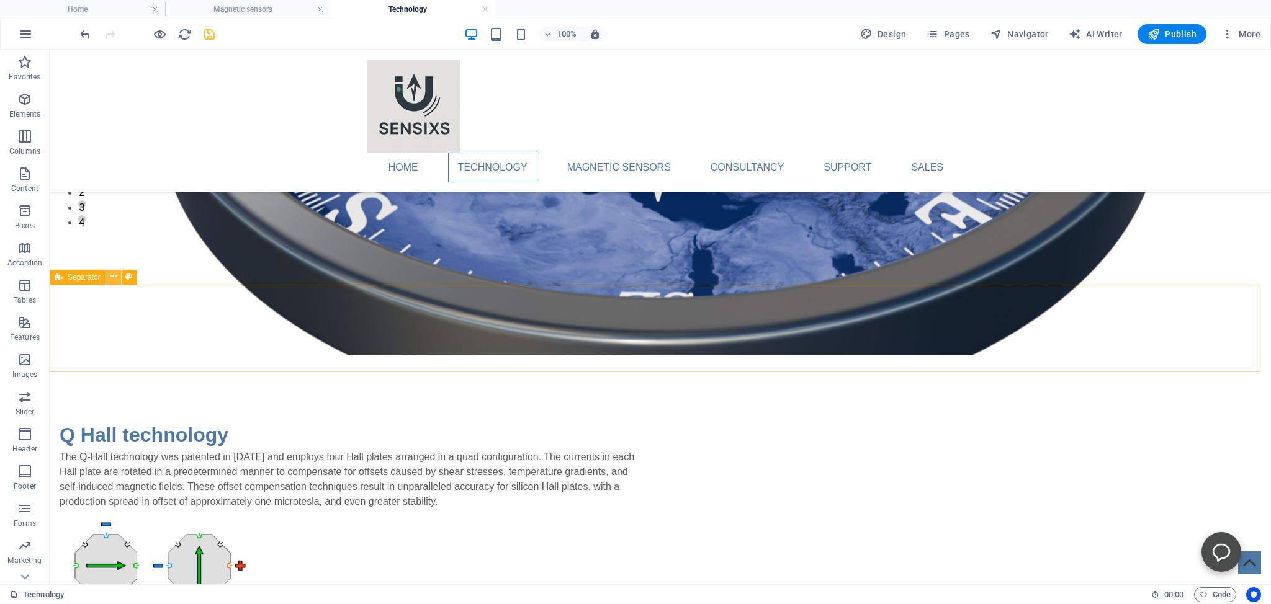
click at [110, 275] on icon at bounding box center [113, 277] width 7 height 13
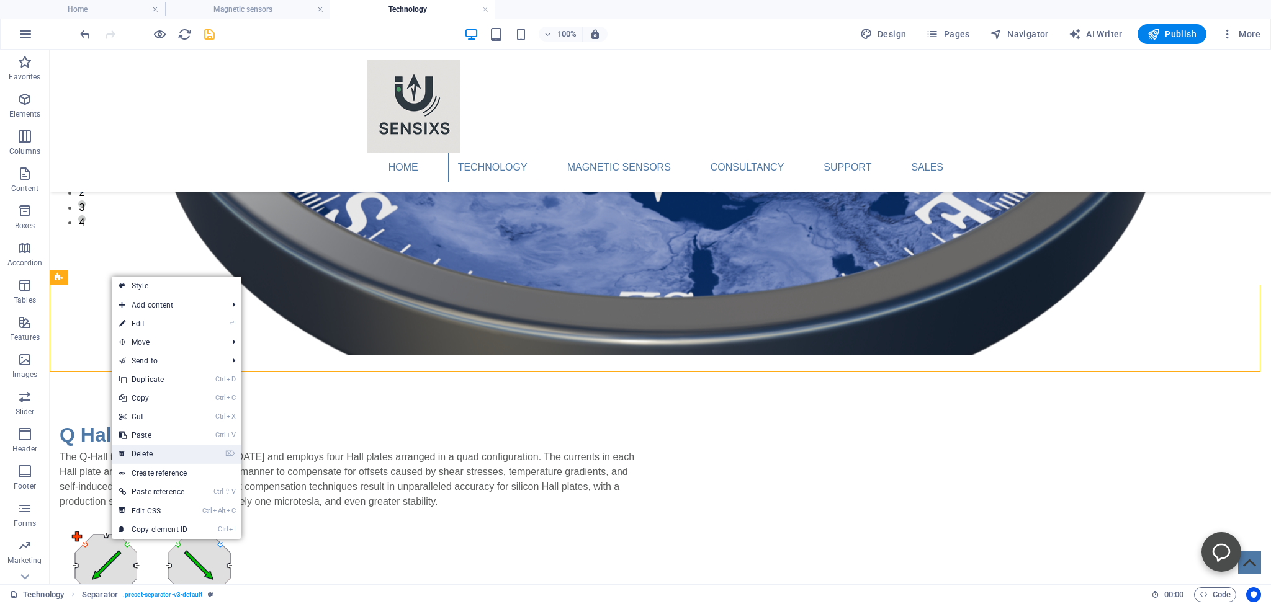
click at [138, 454] on link "⌦ Delete" at bounding box center [153, 454] width 83 height 19
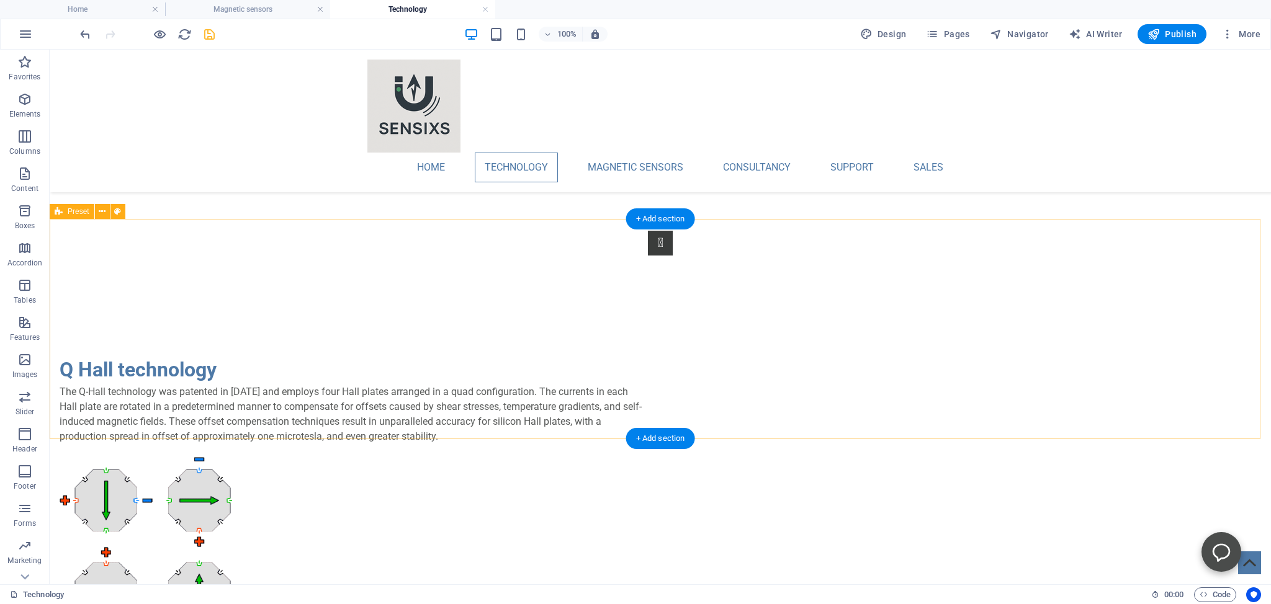
scroll to position [109, 0]
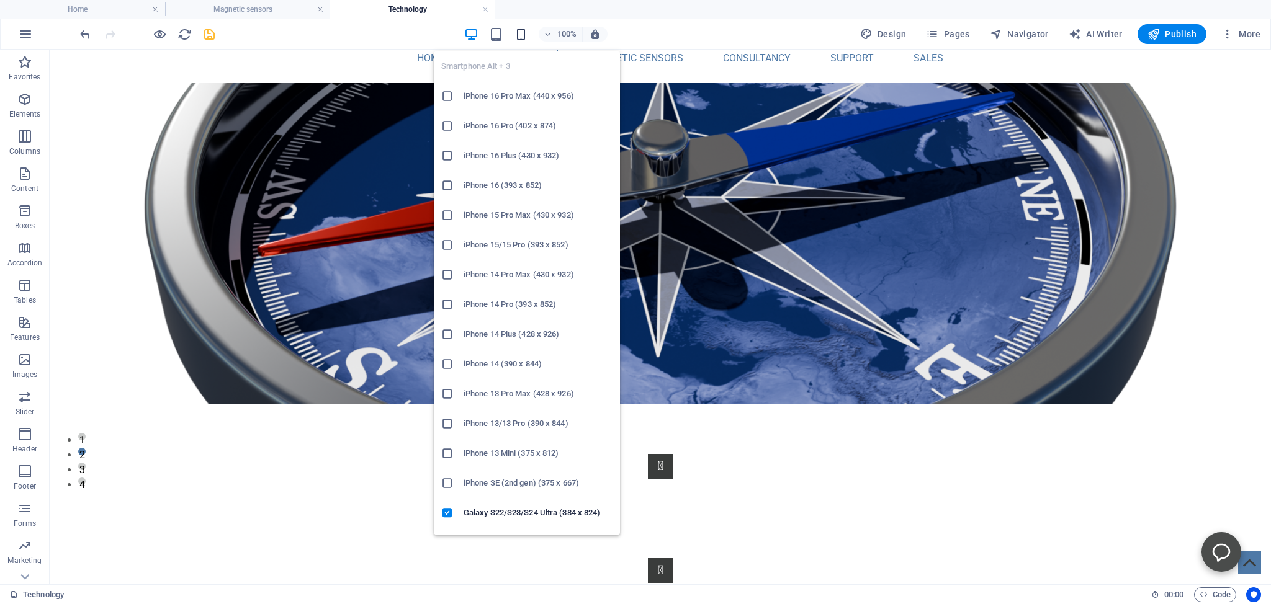
click at [524, 31] on icon "button" at bounding box center [521, 34] width 14 height 14
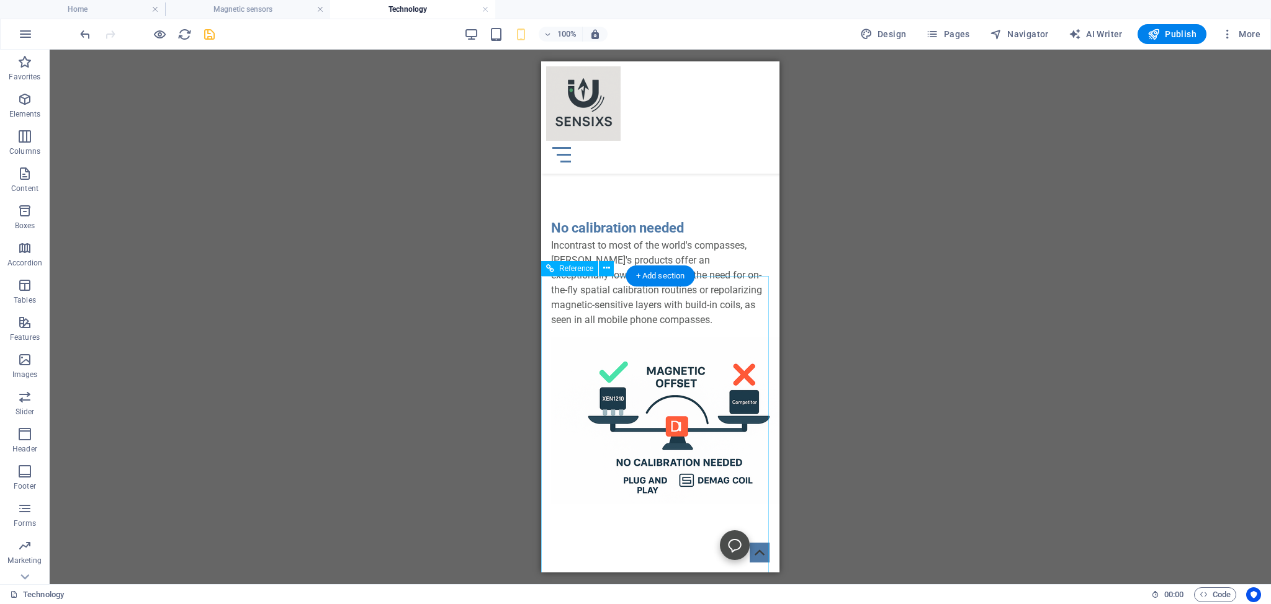
scroll to position [2686, 0]
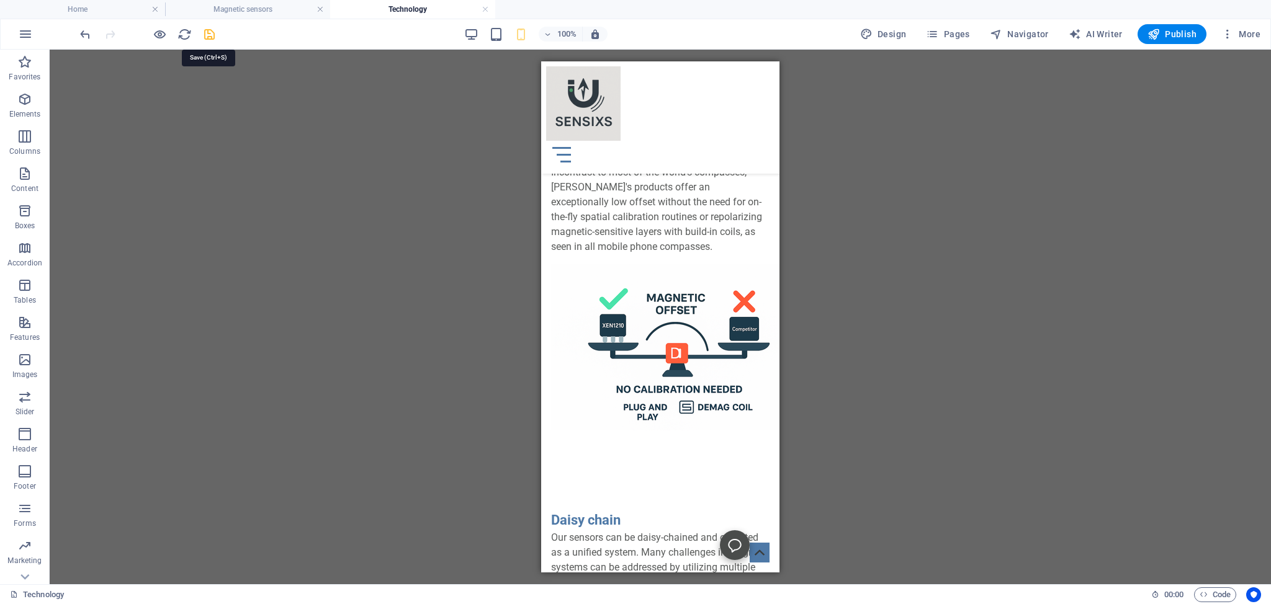
click at [209, 34] on icon "save" at bounding box center [209, 34] width 14 height 14
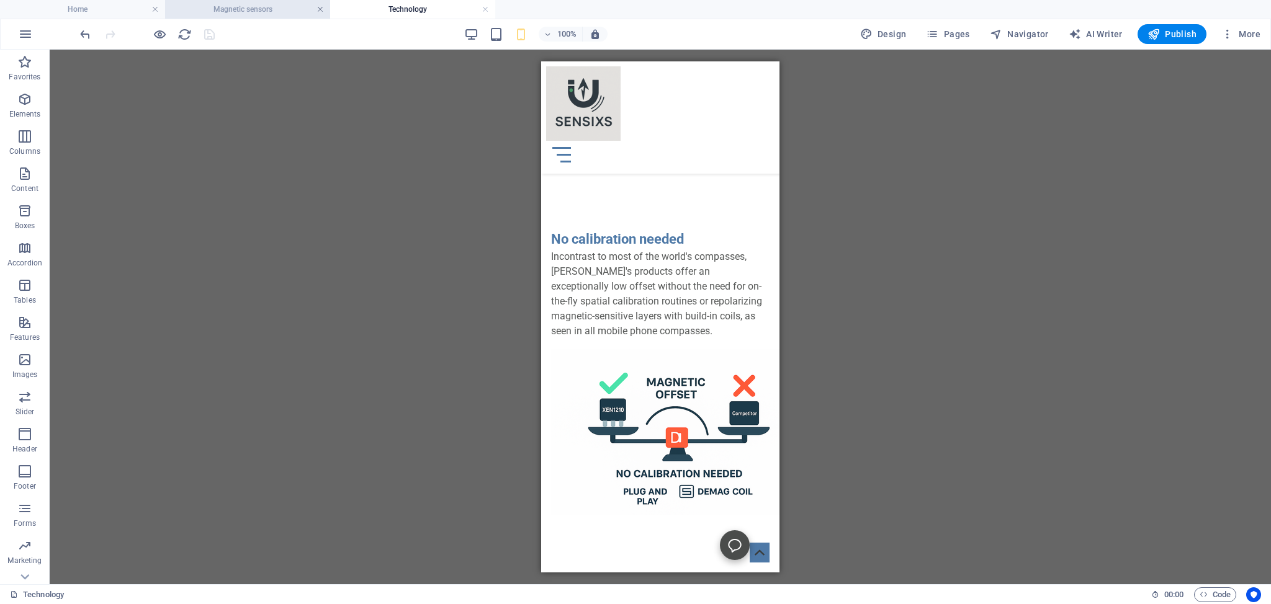
click at [320, 9] on link at bounding box center [319, 10] width 7 height 12
click at [321, 9] on link at bounding box center [319, 10] width 7 height 12
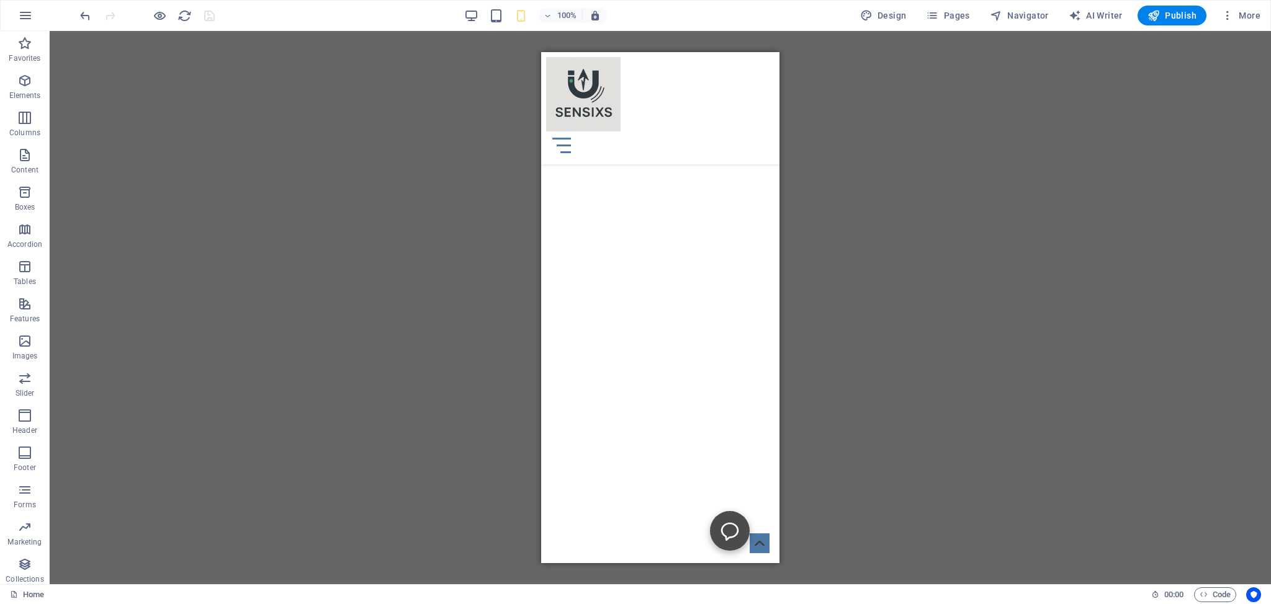
scroll to position [328, 0]
